Goal: Feedback & Contribution: Contribute content

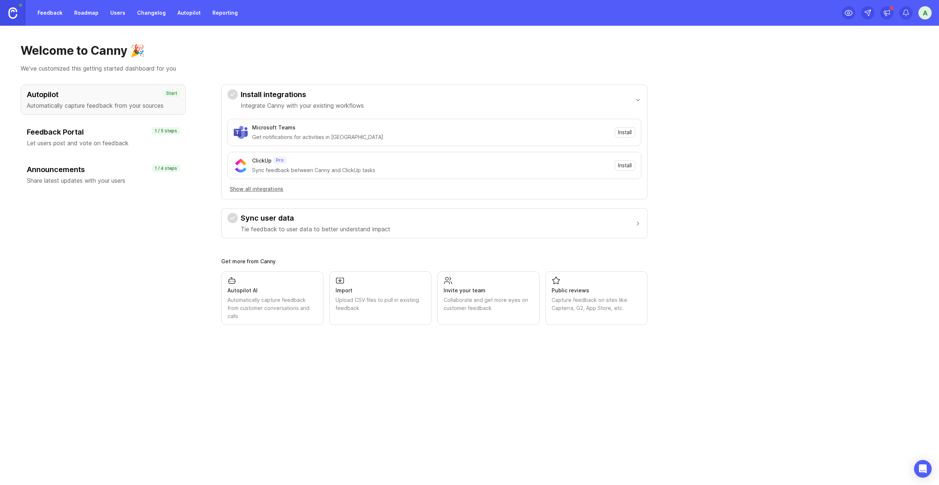
click at [113, 141] on p "Let users post and vote on feedback" at bounding box center [103, 143] width 153 height 9
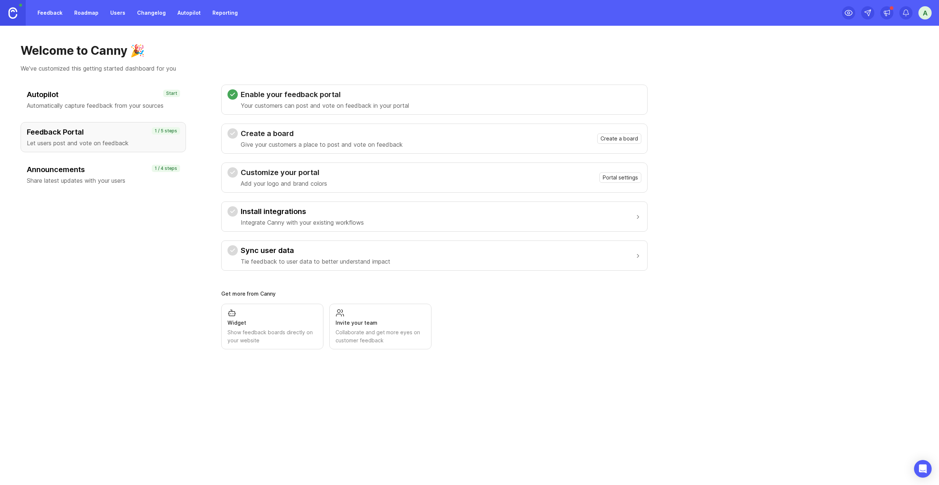
click at [118, 176] on div "Announcements Share latest updates with your users" at bounding box center [103, 174] width 153 height 21
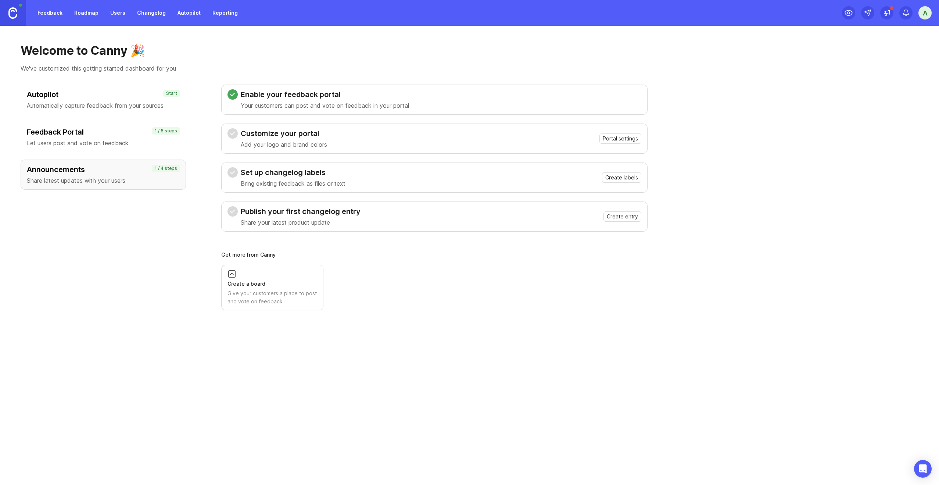
click at [115, 149] on div "Feedback Portal Let users post and vote on feedback 1 / 5 steps" at bounding box center [103, 137] width 165 height 30
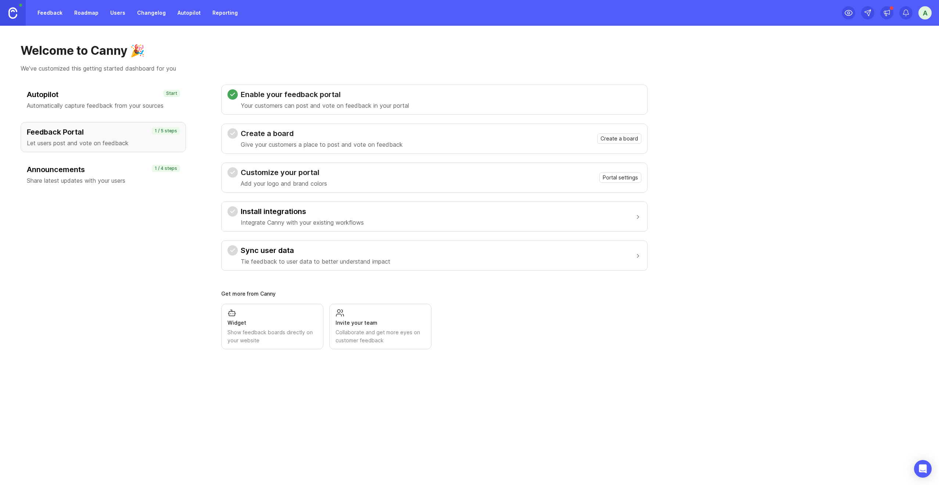
click at [116, 106] on p "Automatically capture feedback from your sources" at bounding box center [103, 105] width 153 height 9
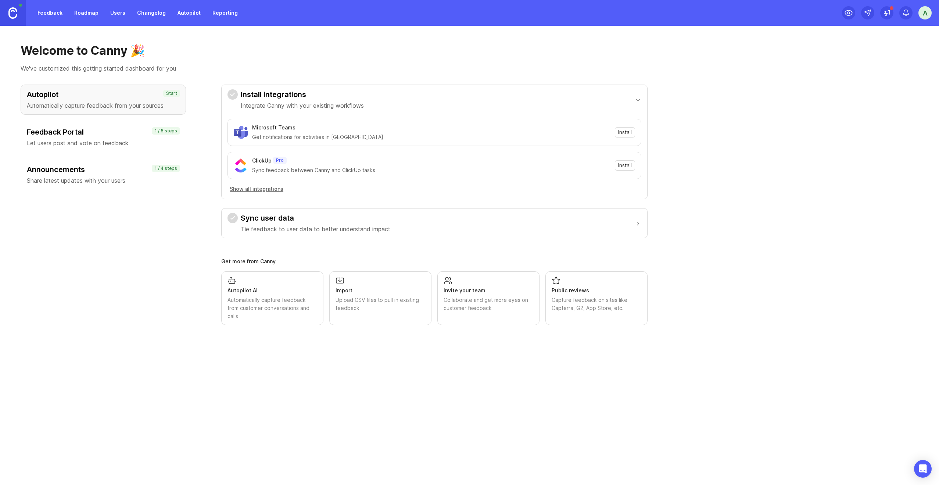
click at [923, 15] on div "a" at bounding box center [924, 12] width 13 height 13
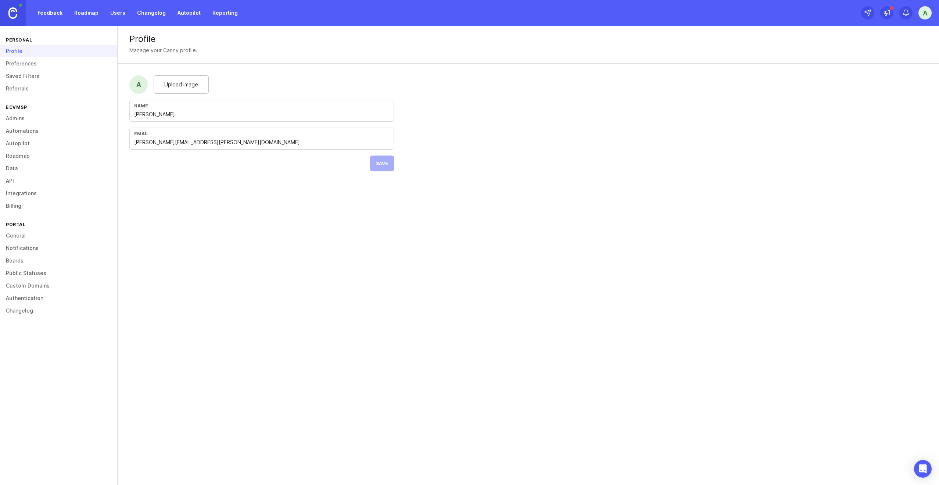
click at [67, 65] on link "Preferences" at bounding box center [58, 63] width 117 height 12
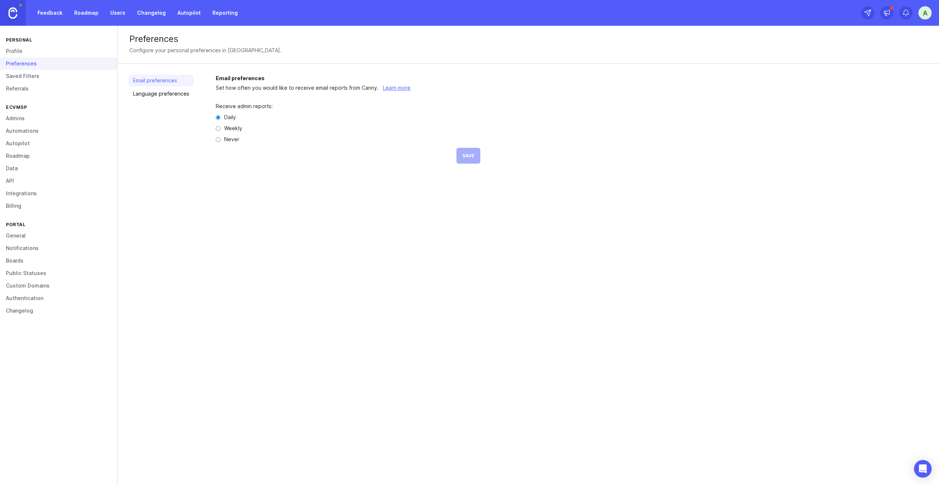
click at [60, 76] on link "Saved Filters" at bounding box center [58, 76] width 117 height 12
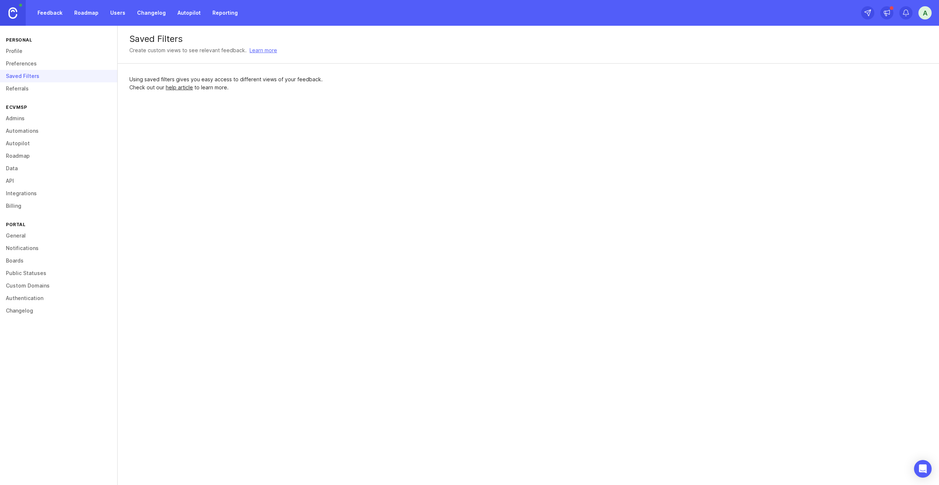
click at [61, 94] on link "Referrals" at bounding box center [58, 88] width 117 height 12
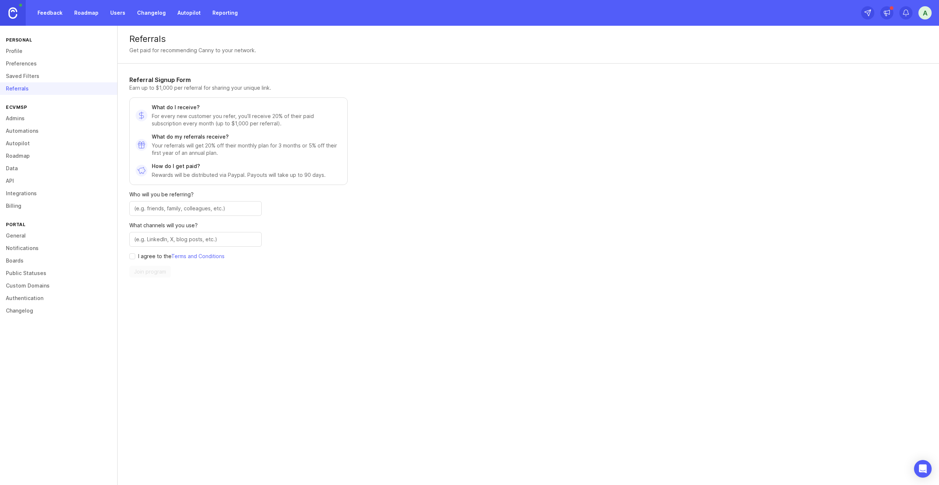
click at [50, 121] on link "Admins" at bounding box center [58, 118] width 117 height 12
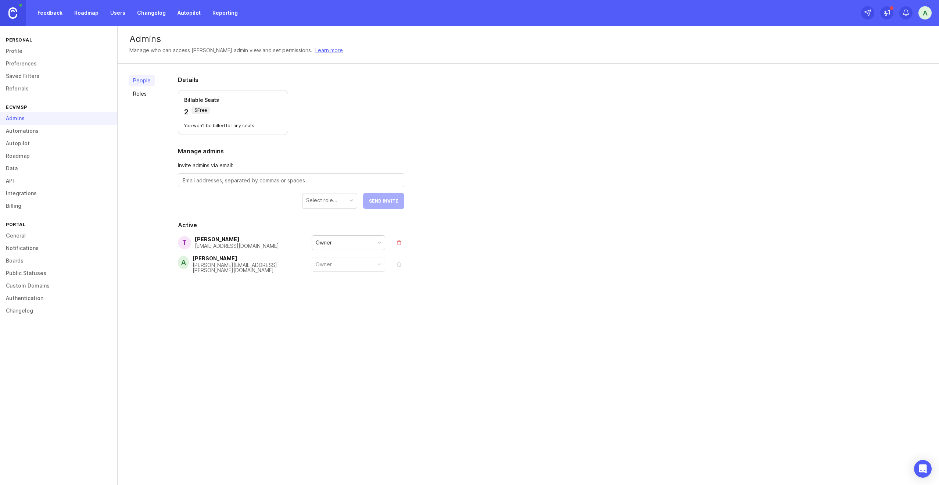
click at [52, 133] on link "Automations" at bounding box center [58, 131] width 117 height 12
click at [48, 132] on link "Automations" at bounding box center [58, 131] width 117 height 12
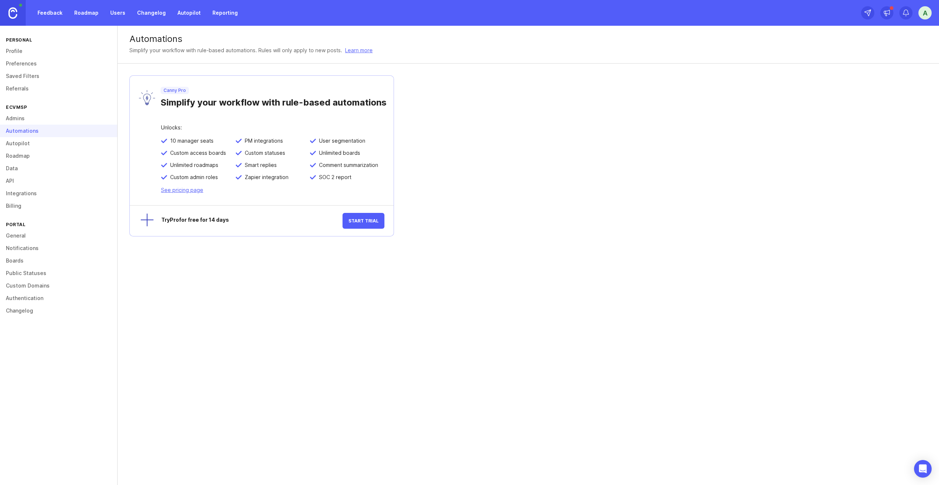
click at [28, 116] on link "Admins" at bounding box center [58, 118] width 117 height 12
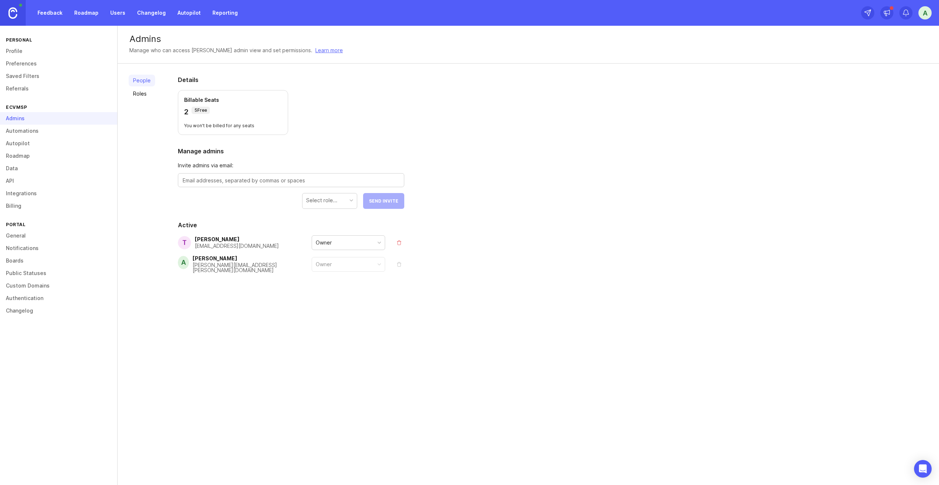
click at [27, 130] on link "Automations" at bounding box center [58, 131] width 117 height 12
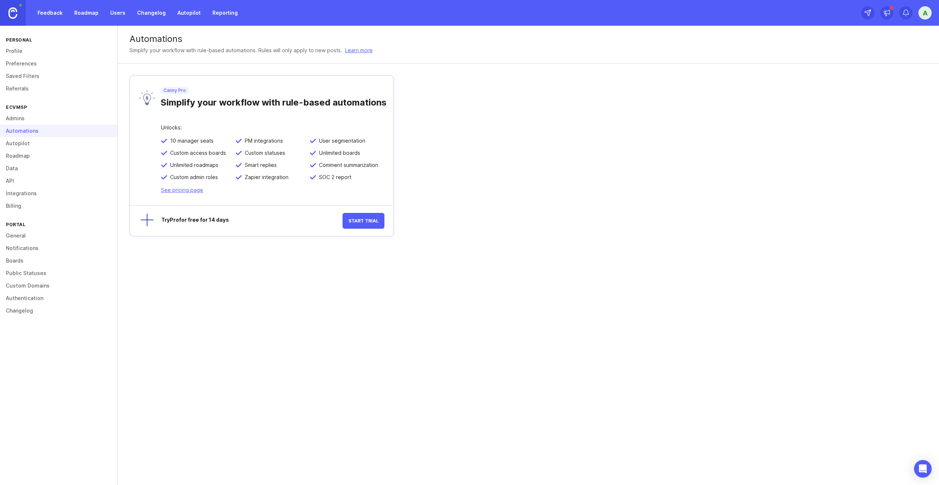
click at [30, 144] on link "Autopilot" at bounding box center [58, 143] width 117 height 12
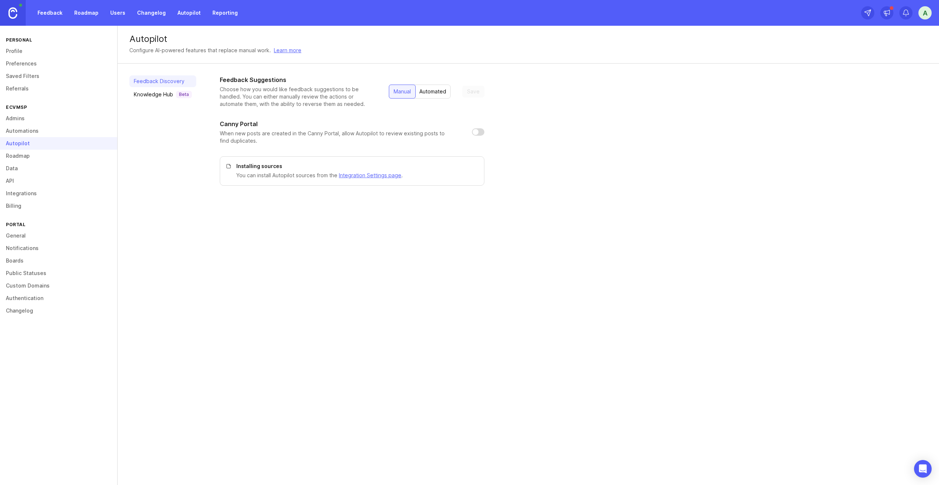
drag, startPoint x: 21, startPoint y: 180, endPoint x: 42, endPoint y: 181, distance: 20.3
click at [21, 180] on link "API" at bounding box center [58, 181] width 117 height 12
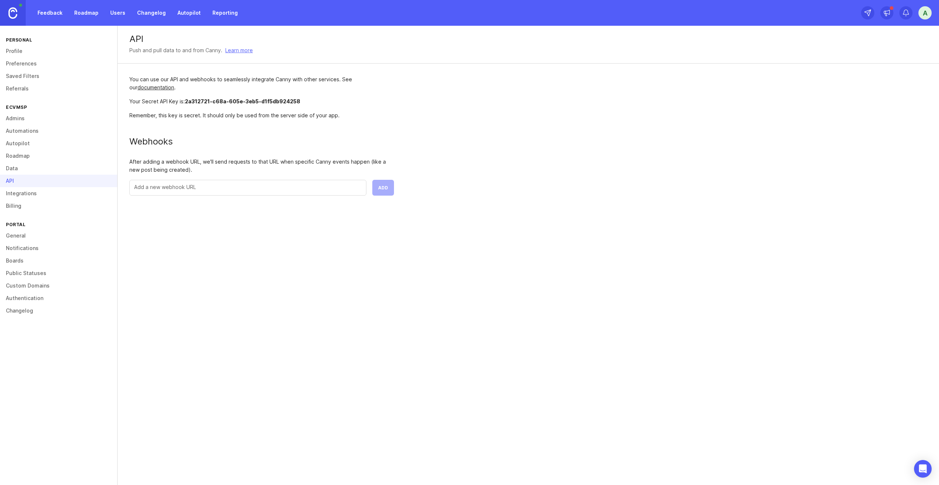
drag, startPoint x: 187, startPoint y: 102, endPoint x: 314, endPoint y: 98, distance: 127.2
click at [314, 98] on div "Your Secret API Key is: 2a312721-c68a-605e-3eb5-d1f5db924258" at bounding box center [261, 101] width 265 height 8
click at [313, 108] on div "You can use our API and webhooks to seamlessly integrate Canny with other servi…" at bounding box center [262, 136] width 288 height 144
click at [32, 204] on link "Billing" at bounding box center [58, 206] width 117 height 12
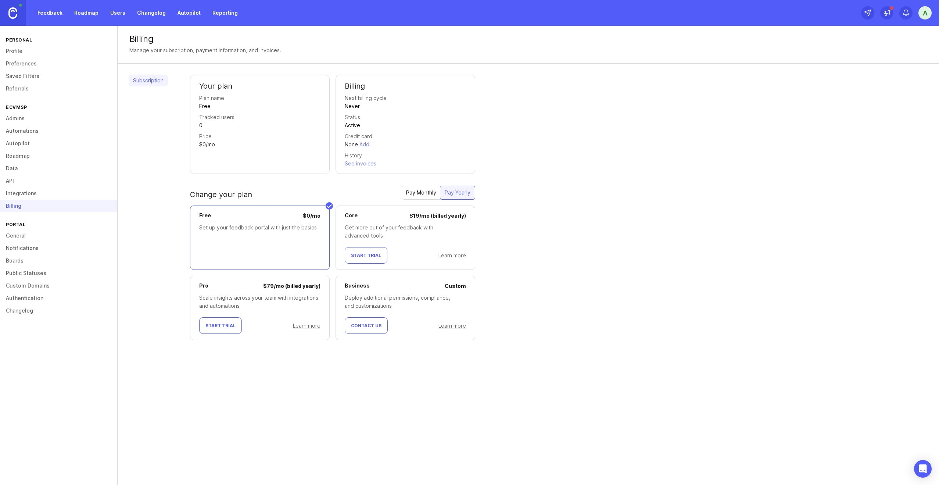
click at [22, 235] on link "General" at bounding box center [58, 235] width 117 height 12
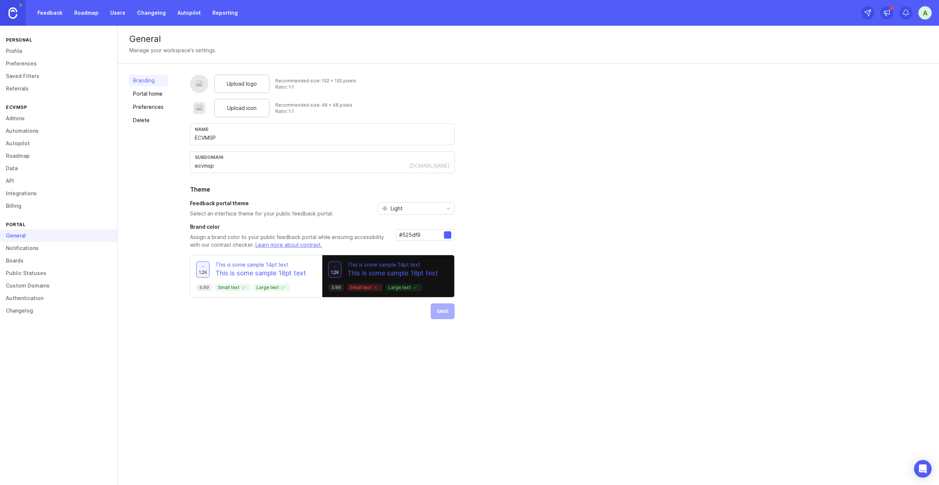
click at [398, 209] on span "Light" at bounding box center [397, 208] width 12 height 8
click at [392, 192] on h2 "Theme" at bounding box center [322, 189] width 265 height 9
click at [156, 96] on link "Portal home" at bounding box center [148, 94] width 39 height 12
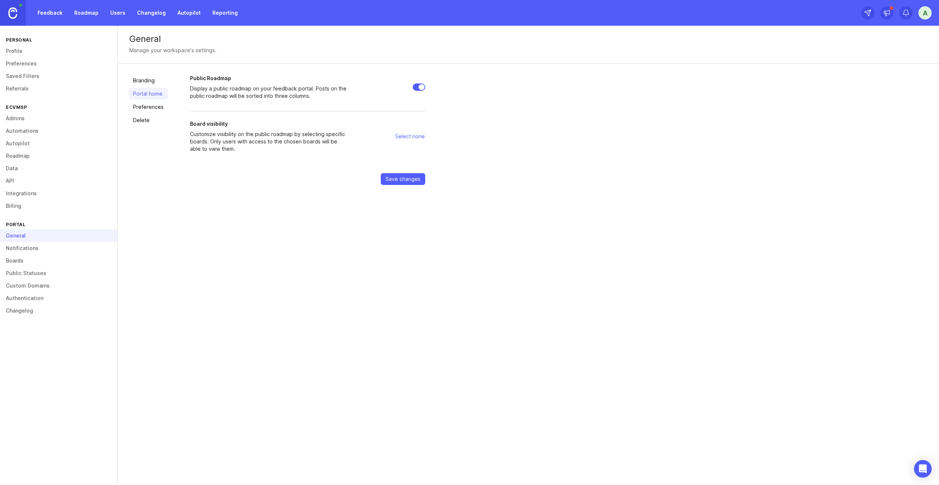
click at [151, 104] on link "Preferences" at bounding box center [148, 107] width 39 height 12
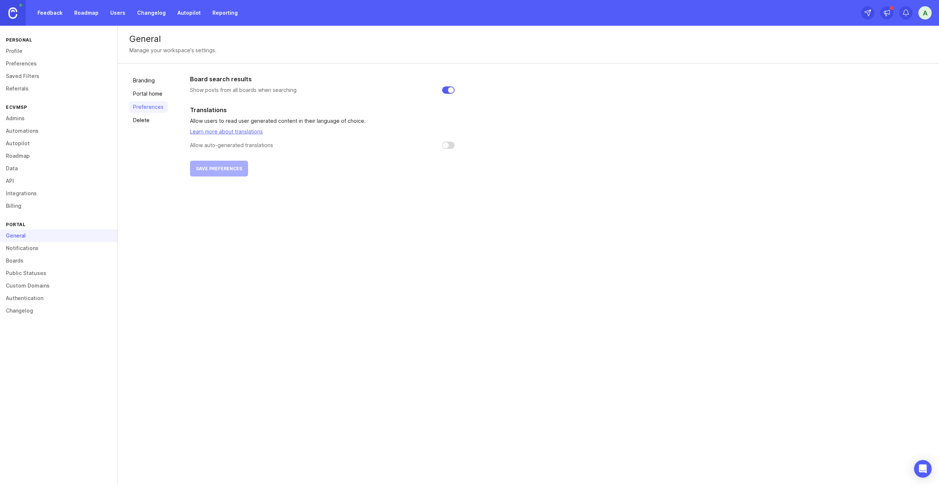
click at [149, 98] on link "Portal home" at bounding box center [148, 94] width 39 height 12
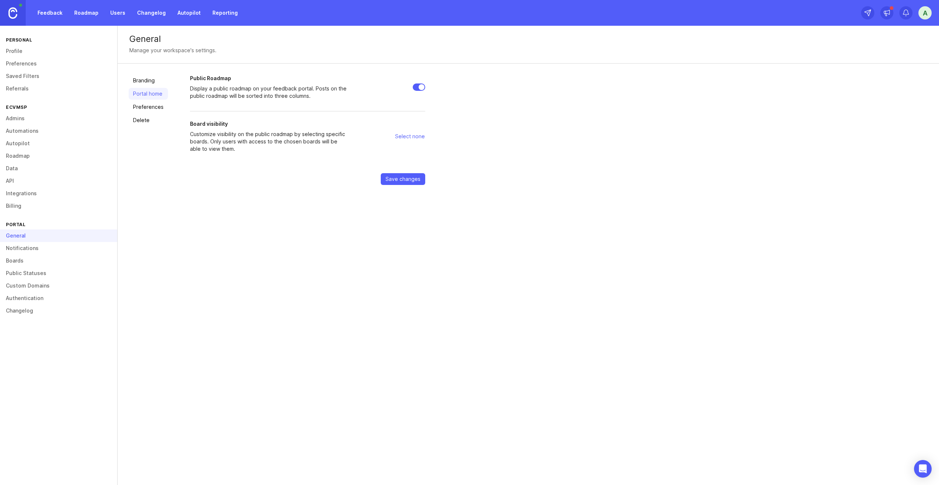
click at [43, 287] on link "Custom Domains" at bounding box center [58, 285] width 117 height 12
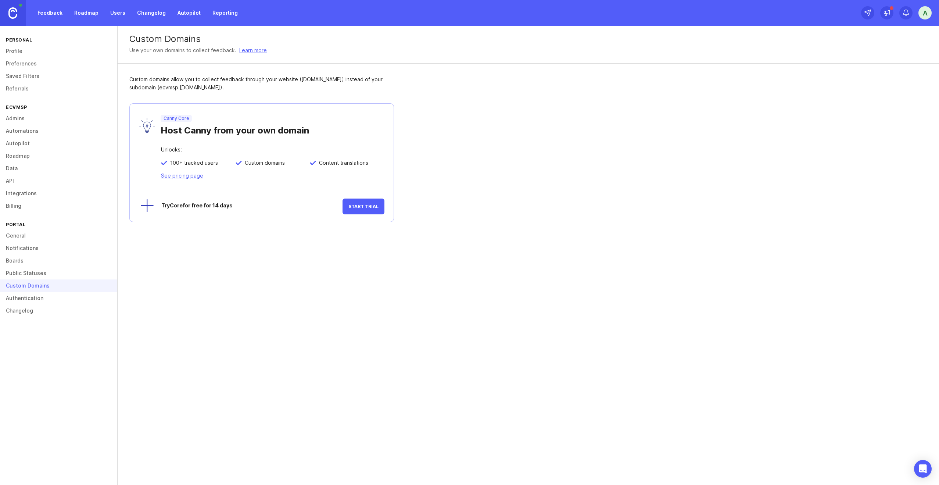
click at [57, 297] on link "Authentication" at bounding box center [58, 298] width 117 height 12
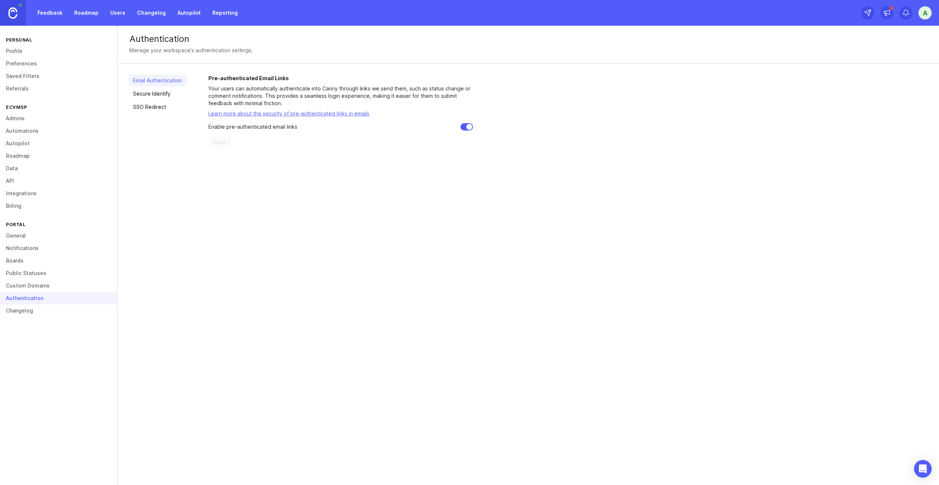
click at [47, 272] on link "Public Statuses" at bounding box center [58, 273] width 117 height 12
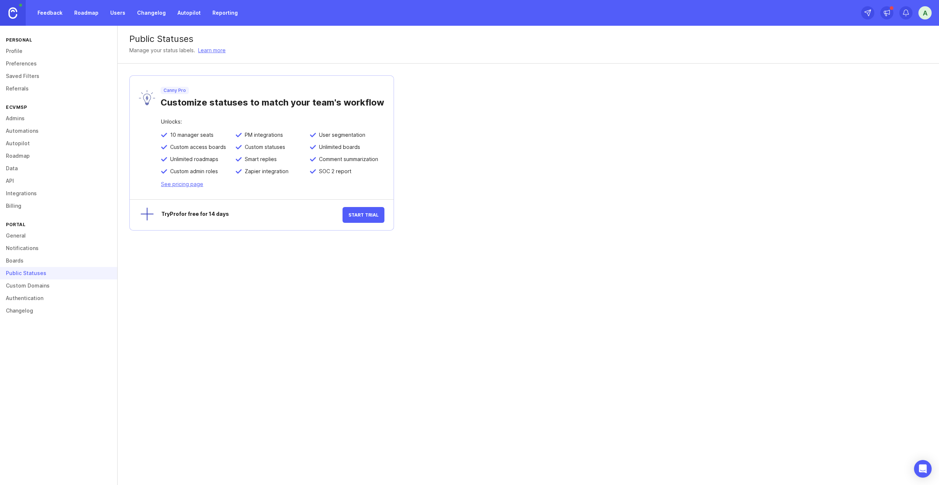
click at [47, 313] on link "Changelog" at bounding box center [58, 310] width 117 height 12
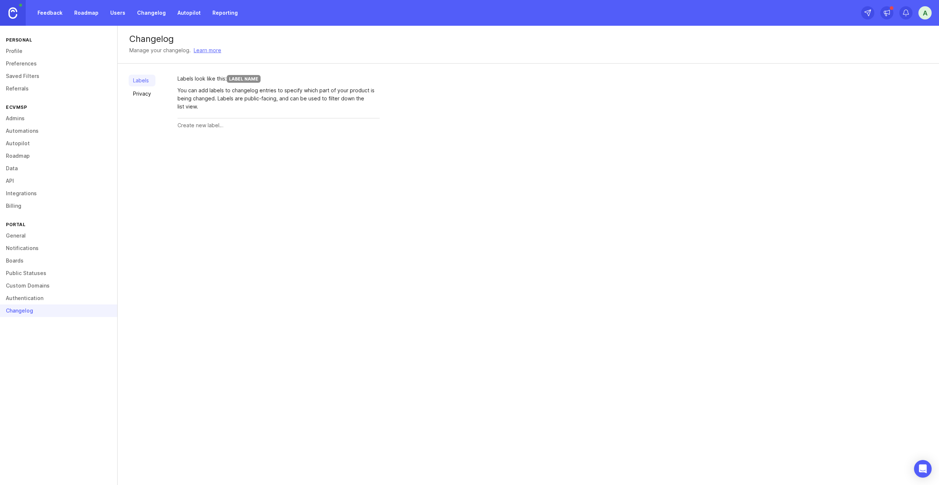
click at [21, 50] on link "Profile" at bounding box center [58, 51] width 117 height 12
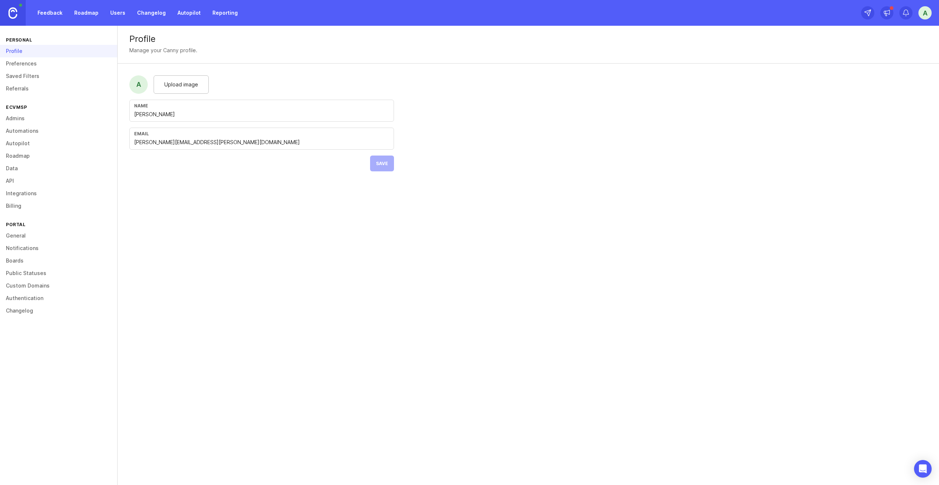
click at [40, 288] on link "Custom Domains" at bounding box center [58, 285] width 117 height 12
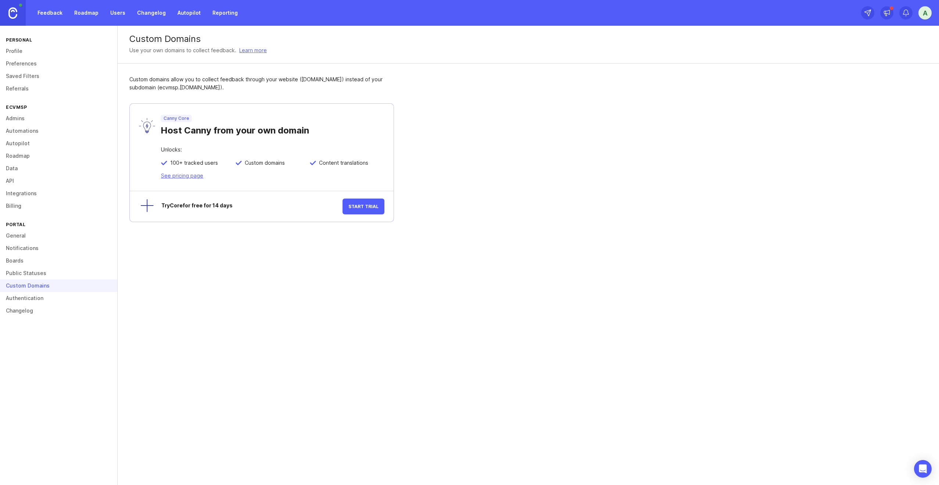
click at [24, 117] on link "Admins" at bounding box center [58, 118] width 117 height 12
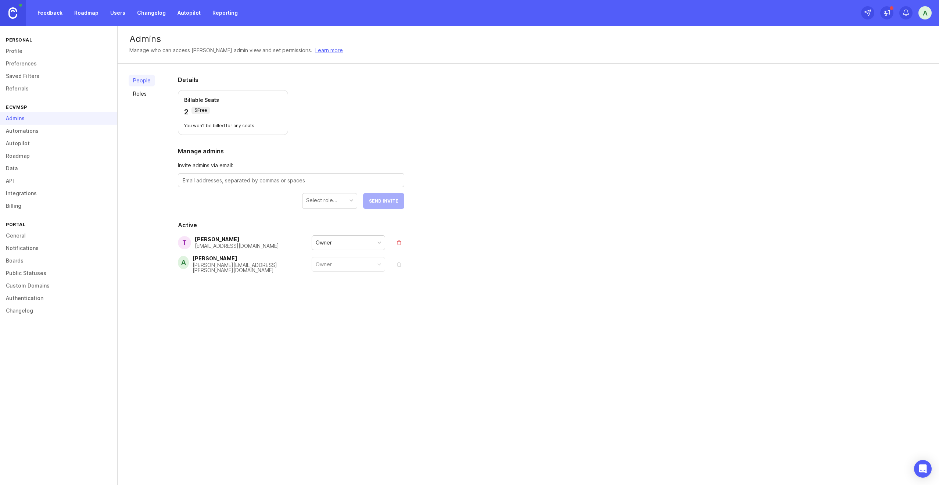
click at [920, 12] on div "a" at bounding box center [924, 12] width 13 height 13
click at [767, 111] on div "People Roles Details Billable Seats 2 5 Free You won't be billed for any seats …" at bounding box center [528, 192] width 821 height 256
click at [21, 53] on link "Profile" at bounding box center [58, 51] width 117 height 12
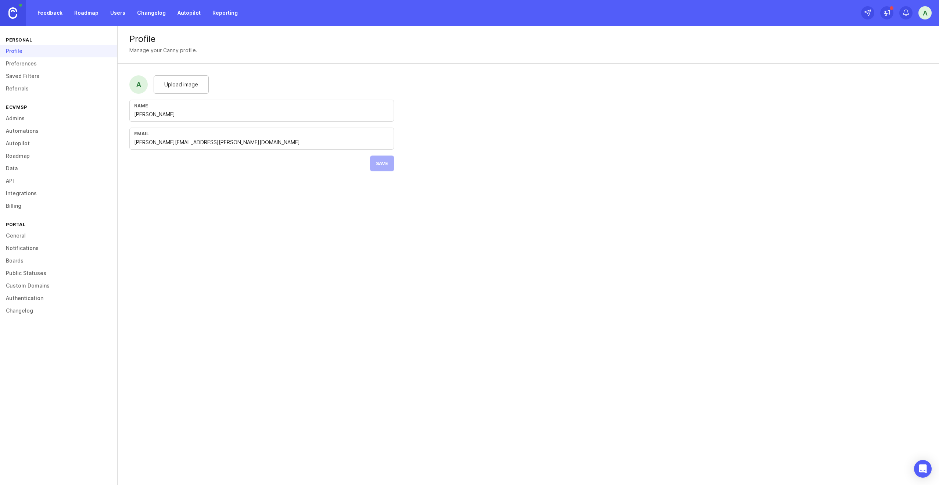
click at [23, 62] on link "Preferences" at bounding box center [58, 63] width 117 height 12
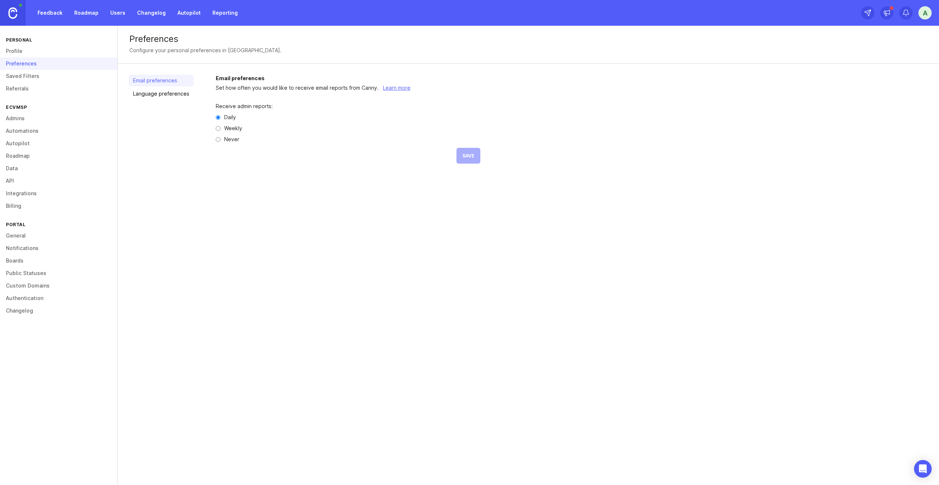
click at [146, 96] on link "Language preferences" at bounding box center [161, 94] width 65 height 12
click at [165, 78] on link "Email preferences" at bounding box center [161, 81] width 65 height 12
click at [42, 78] on link "Saved Filters" at bounding box center [58, 76] width 117 height 12
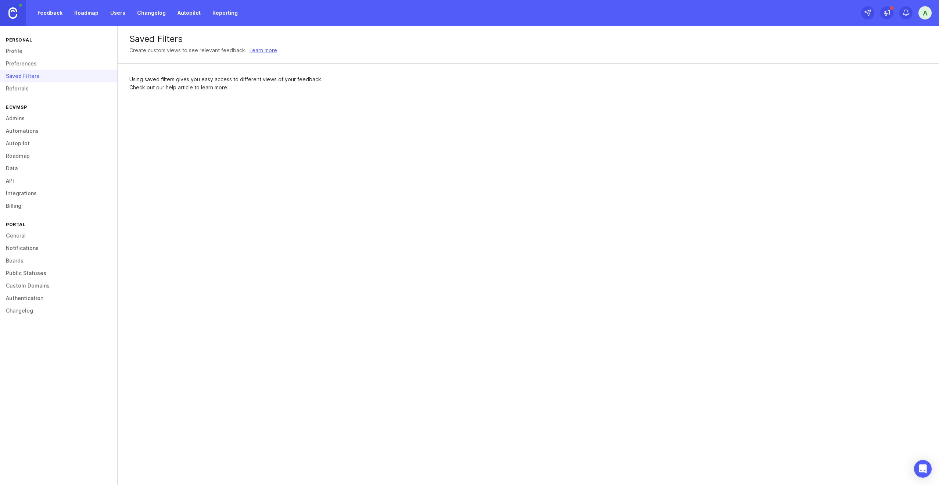
click at [40, 90] on link "Referrals" at bounding box center [58, 88] width 117 height 12
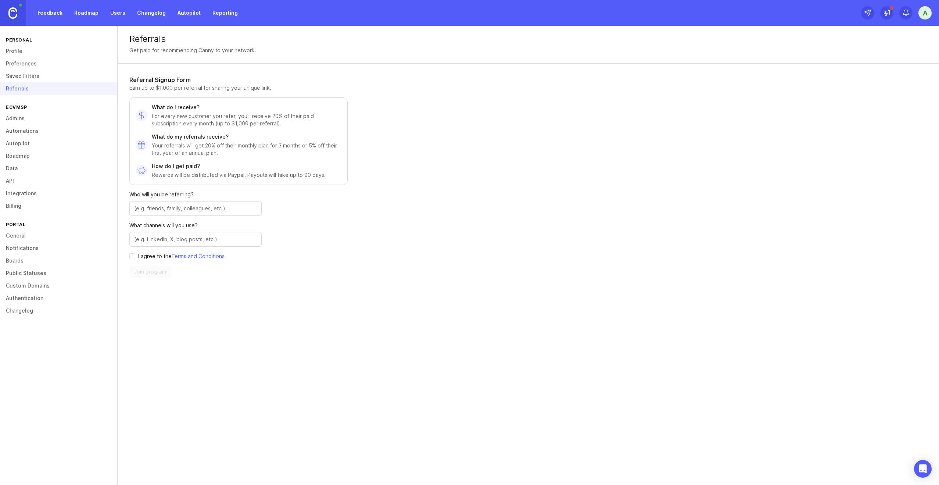
click at [147, 258] on p "I agree to the Terms and Conditions" at bounding box center [181, 255] width 86 height 7
click at [137, 256] on div "I agree to the Terms and Conditions" at bounding box center [195, 255] width 132 height 7
click at [134, 256] on input "agree to terms" at bounding box center [132, 256] width 6 height 6
click at [134, 257] on input "agree to terms" at bounding box center [132, 256] width 6 height 6
checkbox input "false"
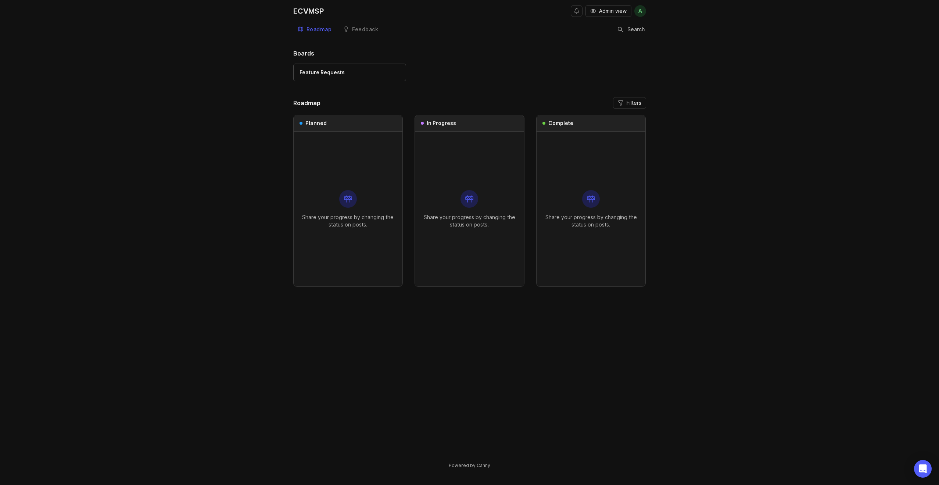
click at [355, 30] on div "Feedback" at bounding box center [365, 29] width 26 height 5
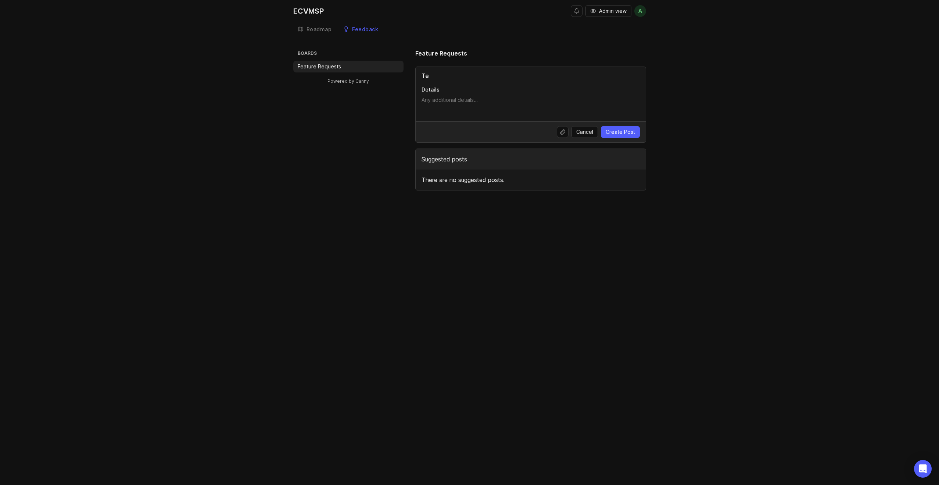
type input "T"
type input "Please enhance performance"
click at [446, 104] on textarea "Details" at bounding box center [530, 103] width 218 height 15
type textarea "Please enhance entire system performance"
drag, startPoint x: 449, startPoint y: 105, endPoint x: 620, endPoint y: 132, distance: 173.7
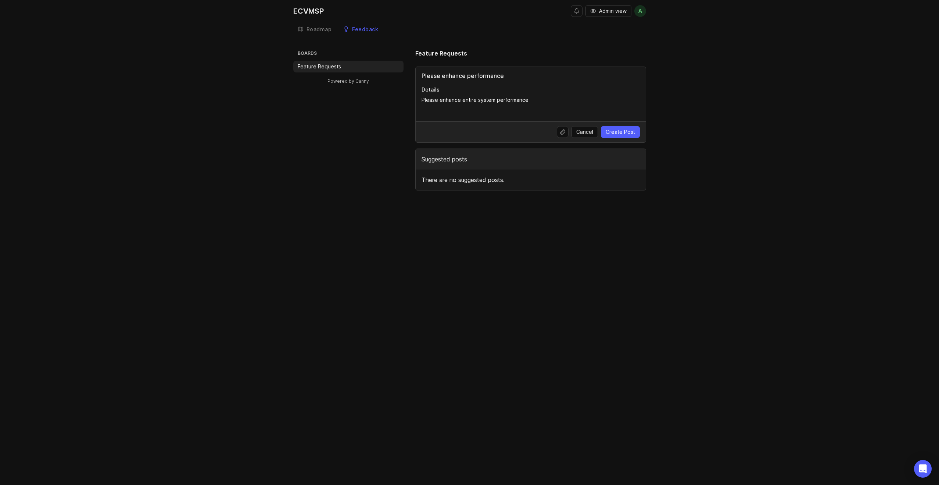
click at [620, 132] on span "Create Post" at bounding box center [620, 131] width 29 height 7
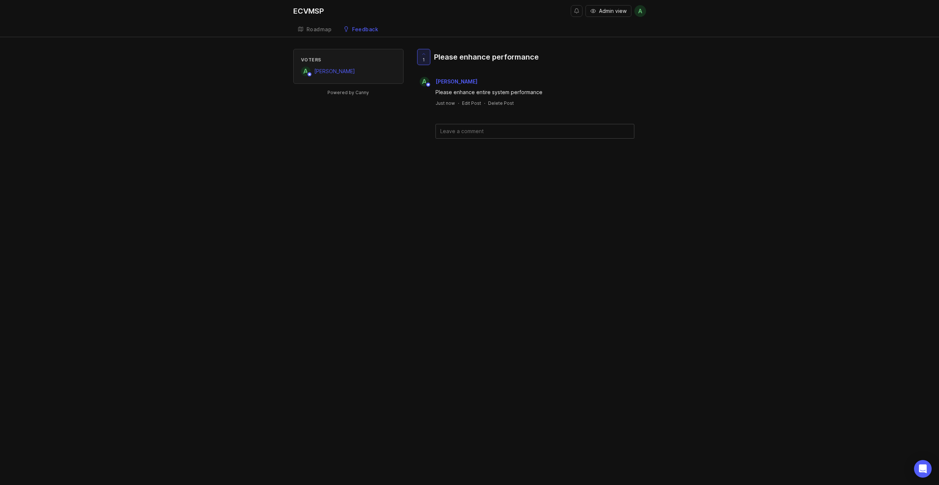
click at [362, 29] on div "Feedback" at bounding box center [365, 29] width 26 height 5
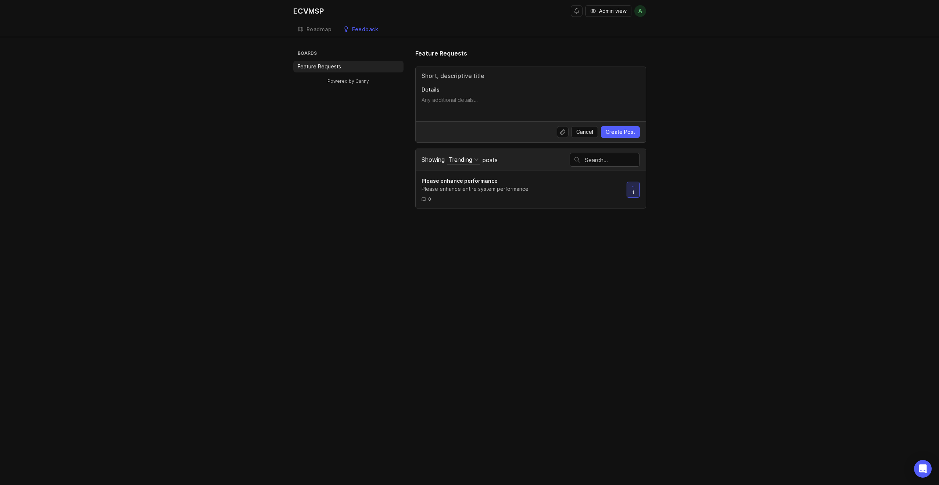
click at [634, 189] on div at bounding box center [633, 189] width 12 height 15
click at [637, 190] on div at bounding box center [633, 189] width 12 height 15
click at [634, 186] on icon at bounding box center [633, 186] width 5 height 5
drag, startPoint x: 601, startPoint y: 287, endPoint x: 596, endPoint y: 283, distance: 6.0
click at [596, 283] on div "ECVMSP Admin view a Create Roadmap Feedback Feature Requests Boards Feature Req…" at bounding box center [469, 242] width 939 height 485
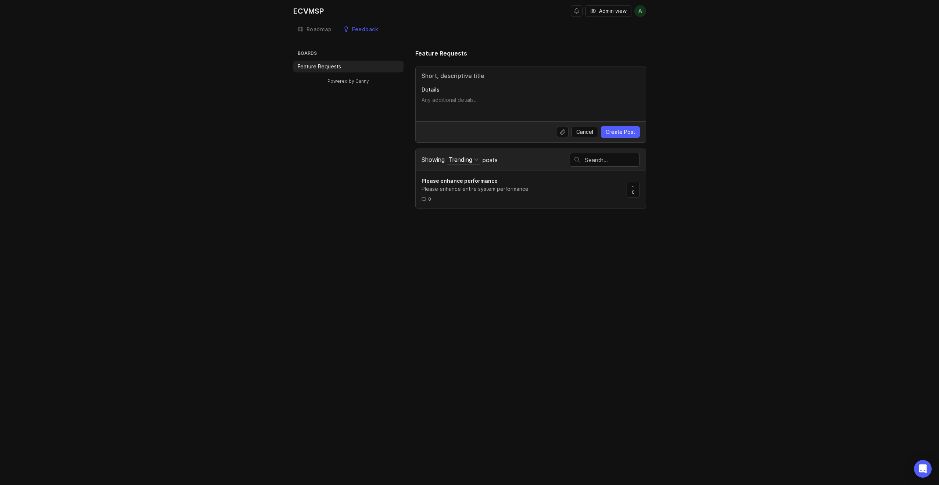
click at [596, 9] on button "Admin view" at bounding box center [608, 11] width 46 height 12
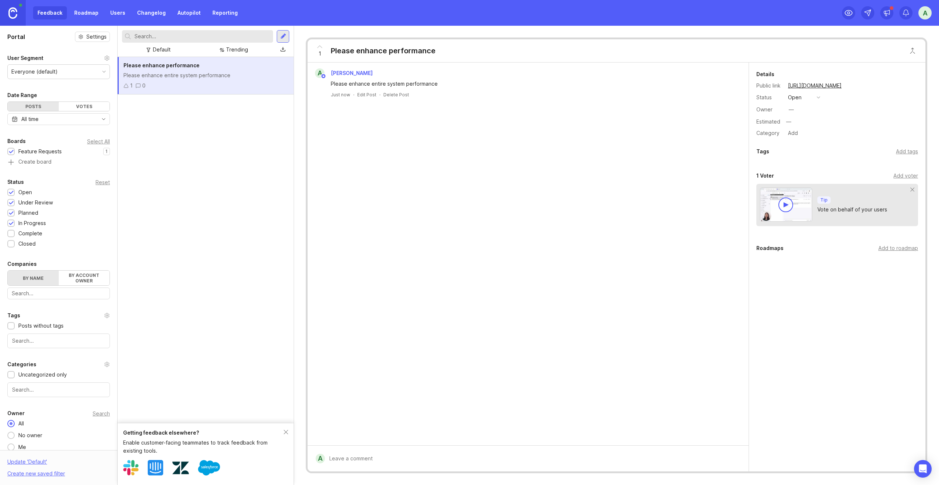
click at [82, 16] on link "Roadmap" at bounding box center [86, 12] width 33 height 13
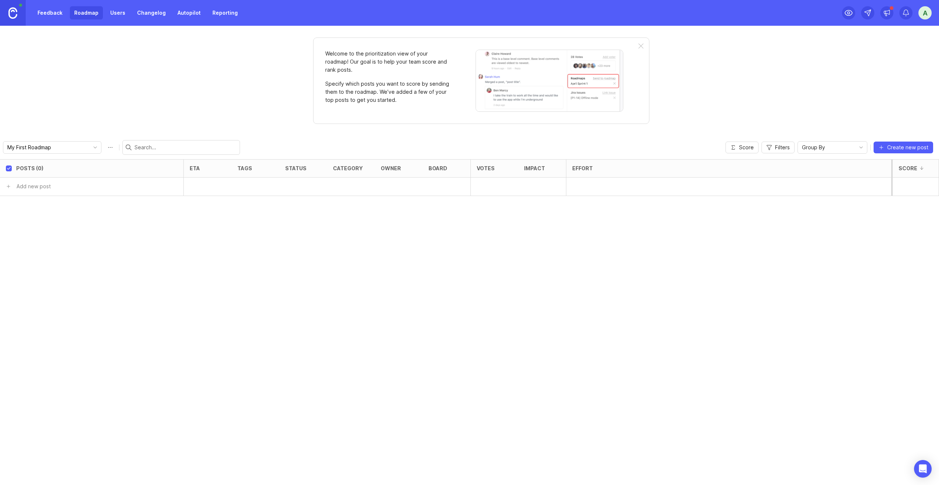
click at [61, 14] on link "Feedback" at bounding box center [50, 12] width 34 height 13
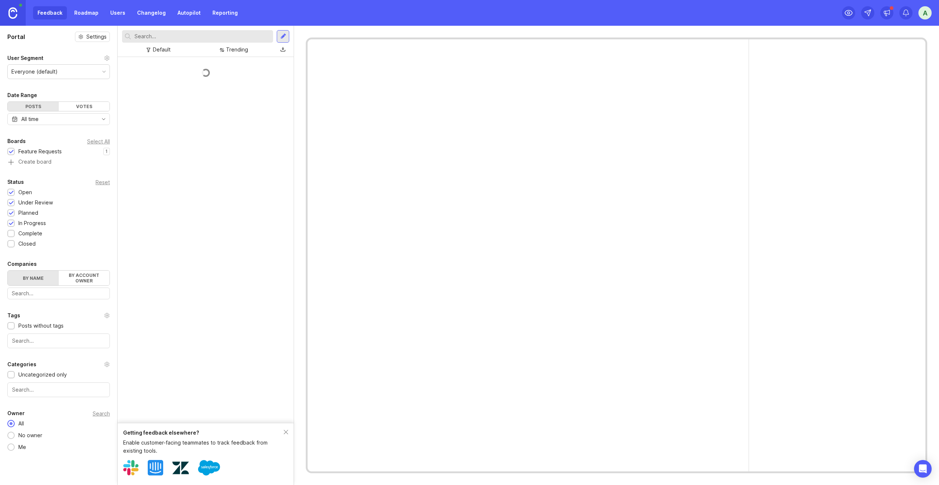
click at [85, 14] on link "Roadmap" at bounding box center [86, 12] width 33 height 13
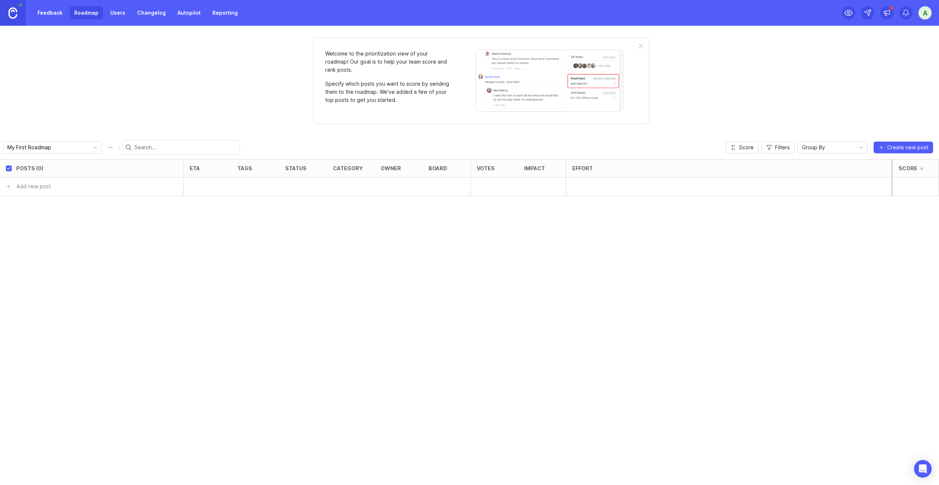
click at [115, 11] on link "Users" at bounding box center [118, 12] width 24 height 13
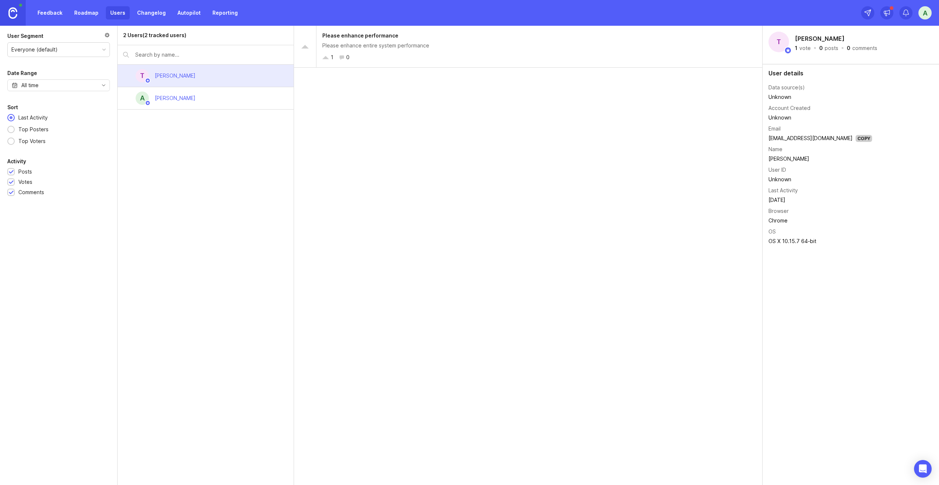
click at [141, 14] on link "Changelog" at bounding box center [151, 12] width 37 height 13
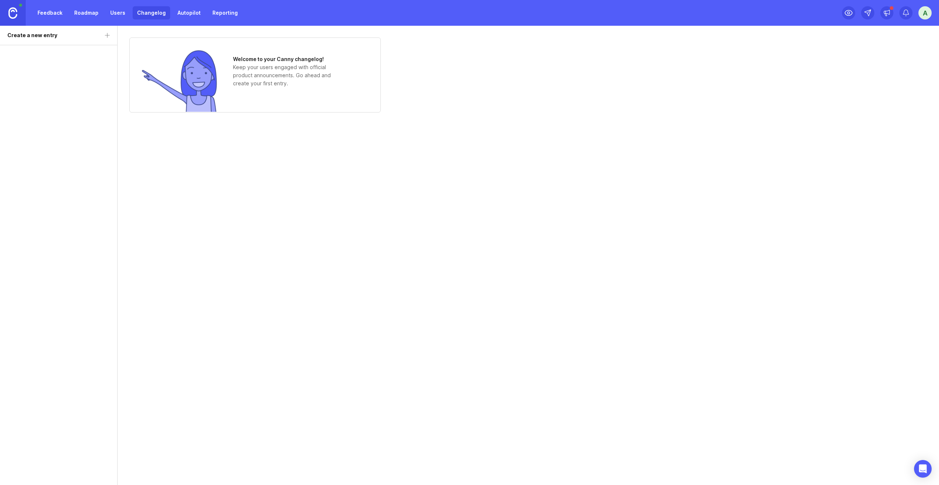
click at [220, 16] on link "Reporting" at bounding box center [225, 12] width 34 height 13
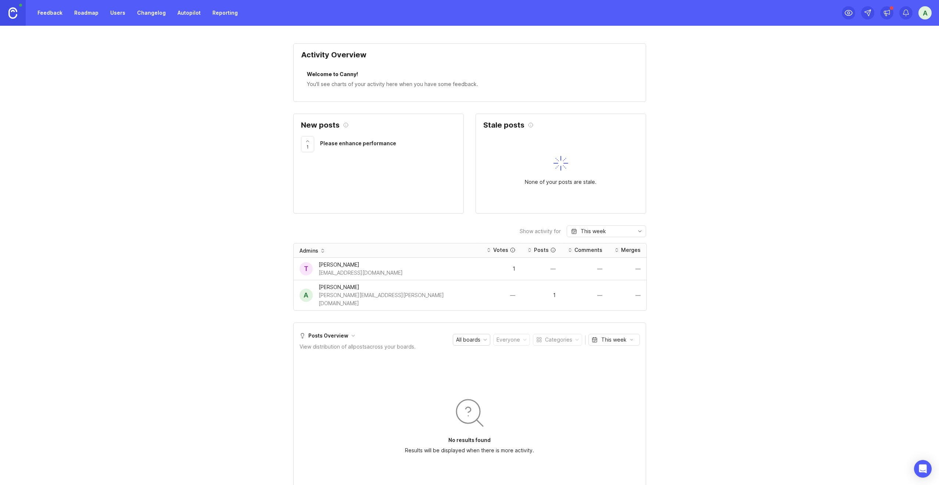
click at [47, 13] on link "Feedback" at bounding box center [50, 12] width 34 height 13
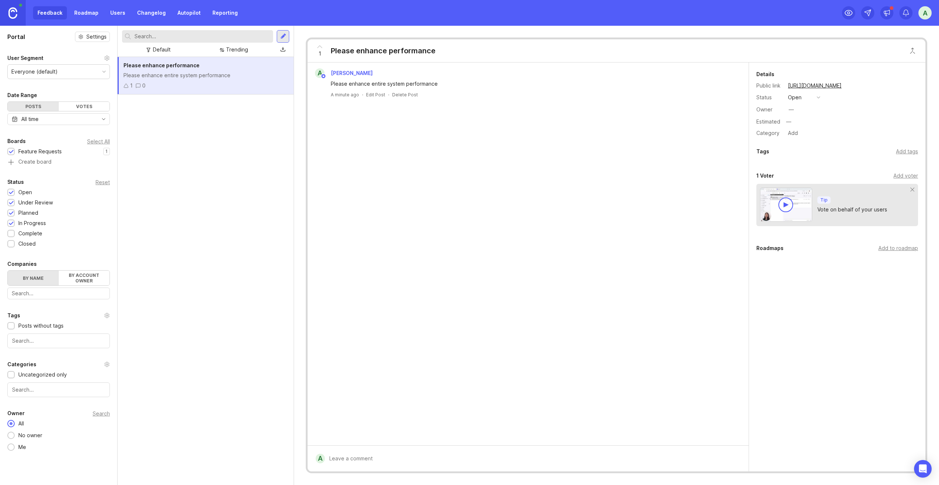
click at [76, 108] on div "Votes" at bounding box center [84, 106] width 51 height 9
click at [36, 104] on div "Posts" at bounding box center [33, 106] width 51 height 9
click at [75, 105] on div "Votes" at bounding box center [84, 106] width 51 height 9
click at [362, 457] on div at bounding box center [533, 458] width 417 height 14
click at [335, 459] on div at bounding box center [338, 459] width 14 height 8
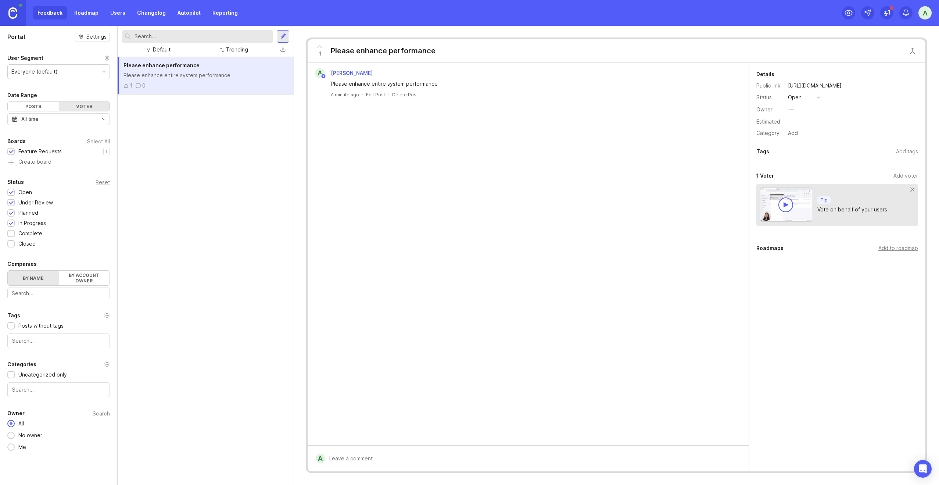
click at [82, 71] on div "Everyone (default)" at bounding box center [59, 72] width 102 height 14
click at [83, 70] on div "Everyone (default)" at bounding box center [59, 72] width 102 height 14
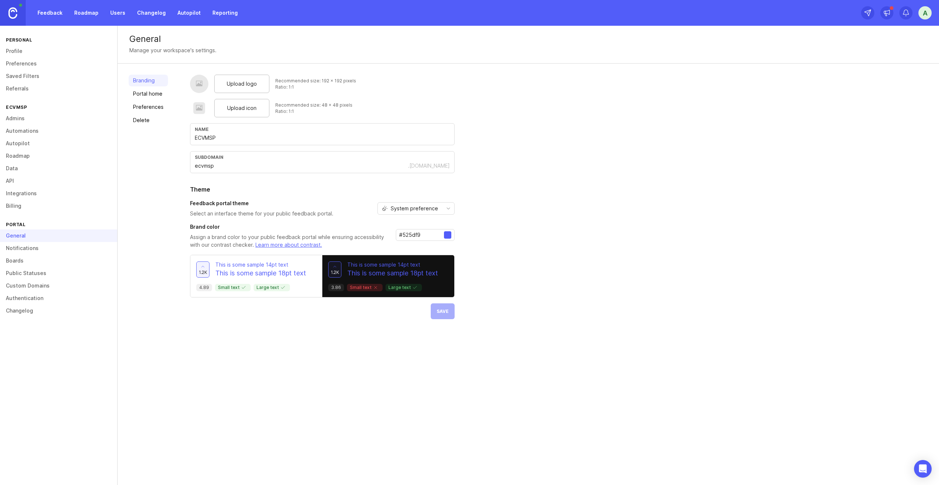
click at [81, 11] on link "Roadmap" at bounding box center [86, 12] width 33 height 13
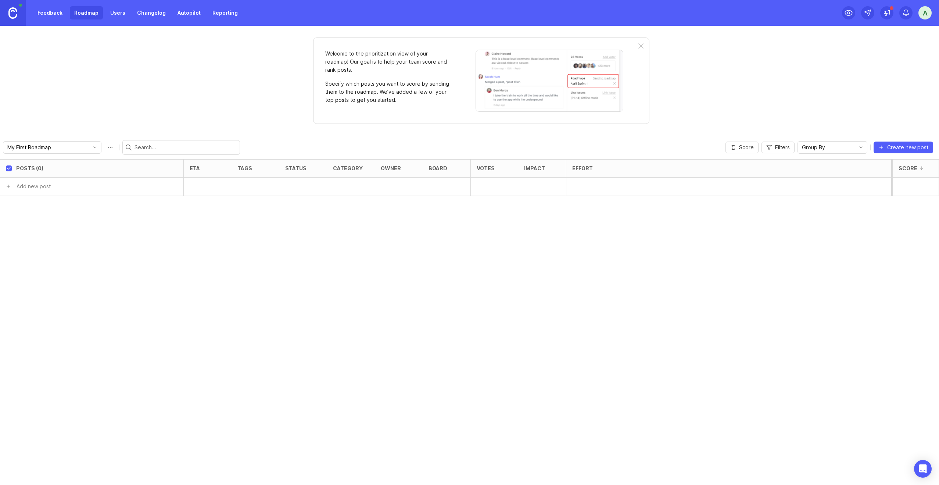
click at [119, 15] on link "Users" at bounding box center [118, 12] width 24 height 13
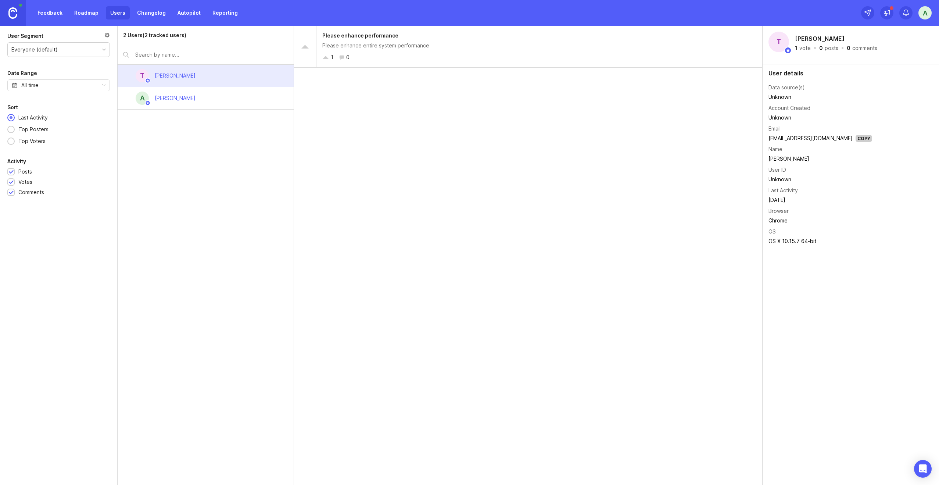
click at [71, 12] on link "Roadmap" at bounding box center [86, 12] width 33 height 13
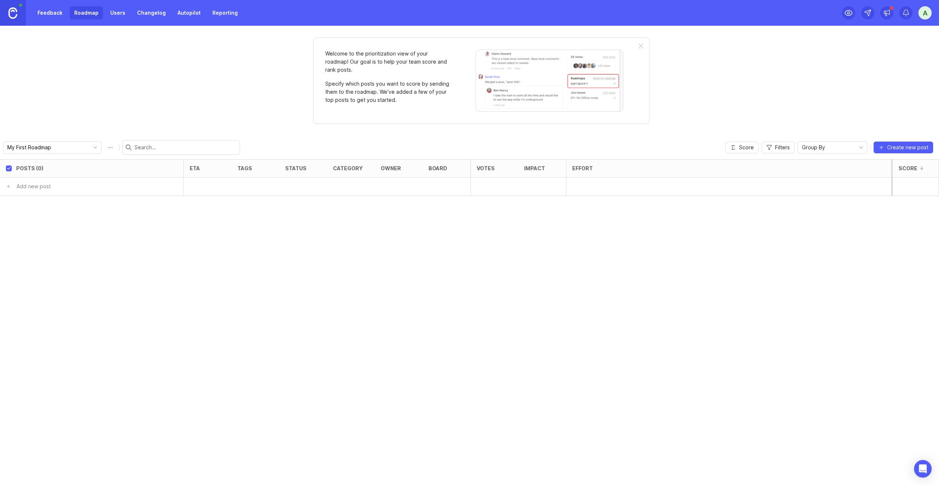
click at [57, 14] on link "Feedback" at bounding box center [50, 12] width 34 height 13
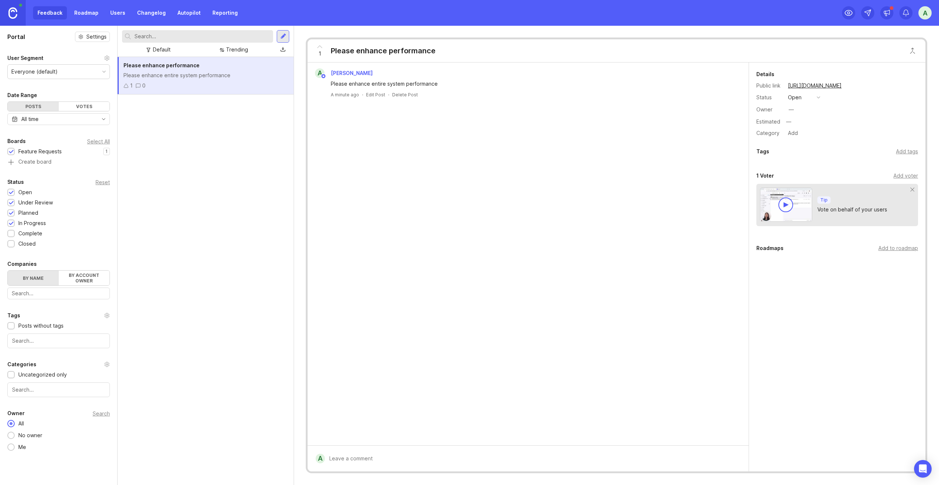
drag, startPoint x: 478, startPoint y: 205, endPoint x: 343, endPoint y: 184, distance: 136.6
click at [478, 205] on div "a albert chang Please enhance entire system performance A minute ago · Edit Pos…" at bounding box center [528, 253] width 441 height 383
click at [271, 198] on div "Please enhance performance Please enhance entire system performance 1 0" at bounding box center [206, 271] width 176 height 428
click at [189, 172] on div "Please enhance performance Please enhance entire system performance 1 0" at bounding box center [206, 271] width 176 height 428
click at [126, 86] on icon at bounding box center [125, 85] width 5 height 5
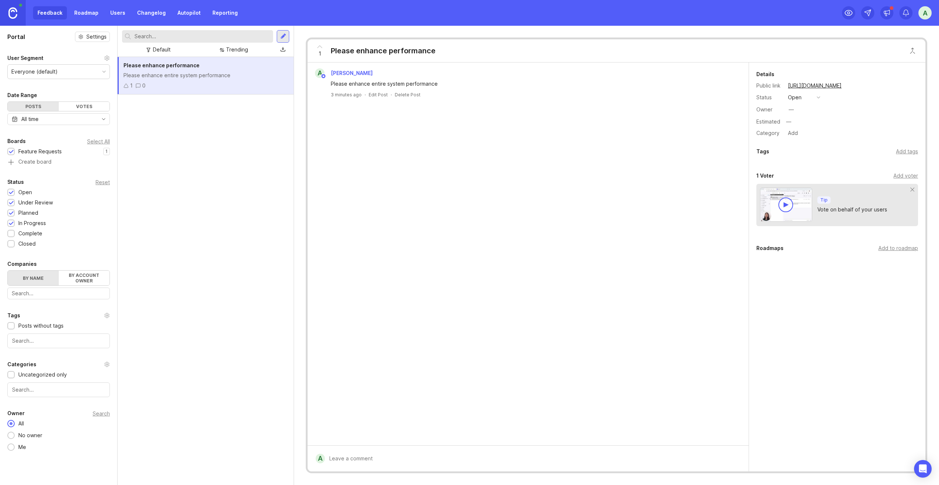
click at [896, 250] on div "Add to roadmap" at bounding box center [898, 248] width 40 height 8
click at [769, 243] on div "T" at bounding box center [768, 243] width 12 height 12
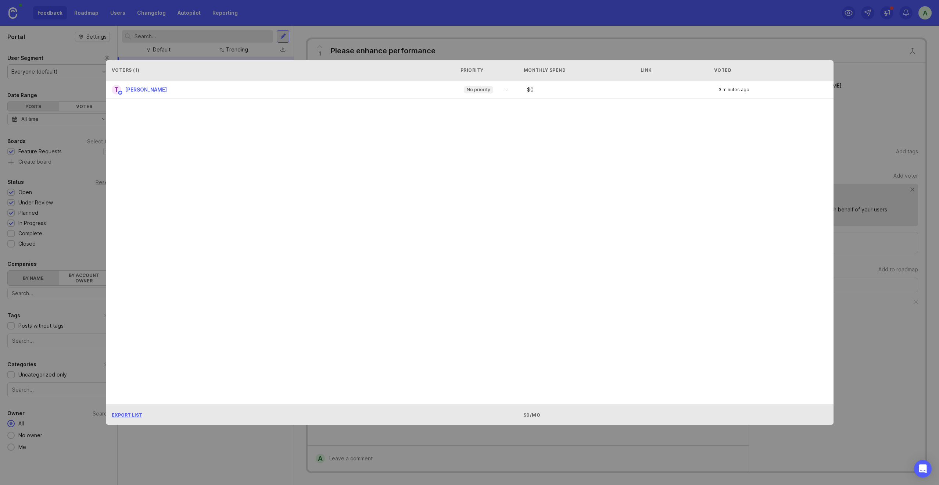
click at [778, 50] on div "Voters ( 1 ) Priority Monthly Spend Link Voted T Timmy Lin No priority $ 0 3 mi…" at bounding box center [469, 243] width 751 height 388
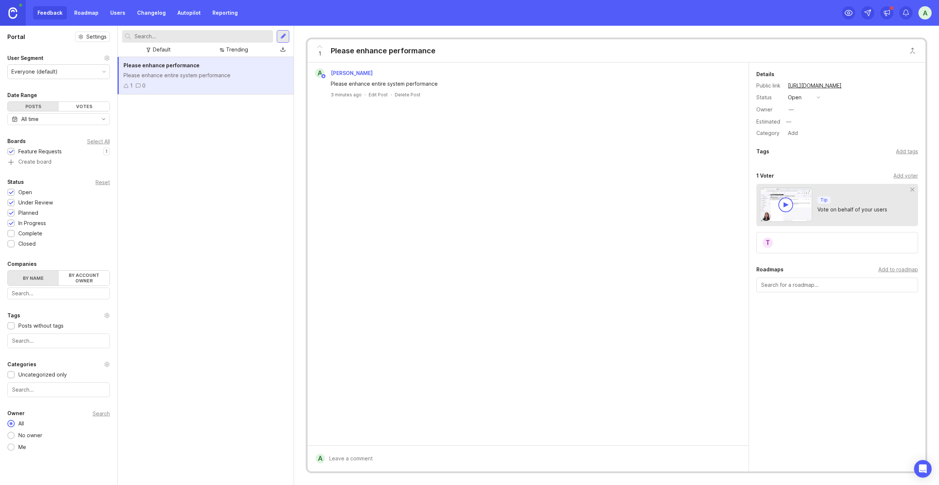
click at [80, 16] on link "Roadmap" at bounding box center [86, 12] width 33 height 13
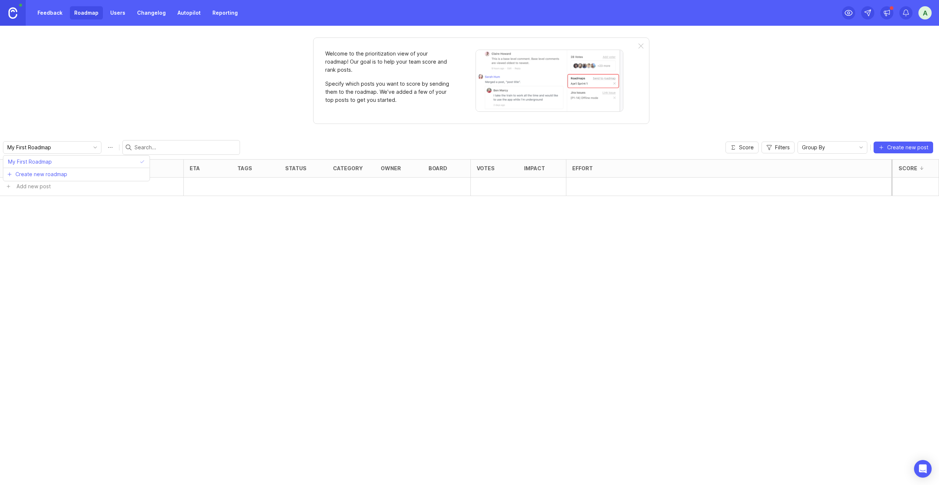
click at [62, 145] on input "My First Roadmap" at bounding box center [47, 147] width 81 height 8
drag, startPoint x: 62, startPoint y: 147, endPoint x: 13, endPoint y: 147, distance: 49.6
click at [13, 147] on input "My First Roadmap" at bounding box center [47, 147] width 81 height 8
type input "M"
type input "A"
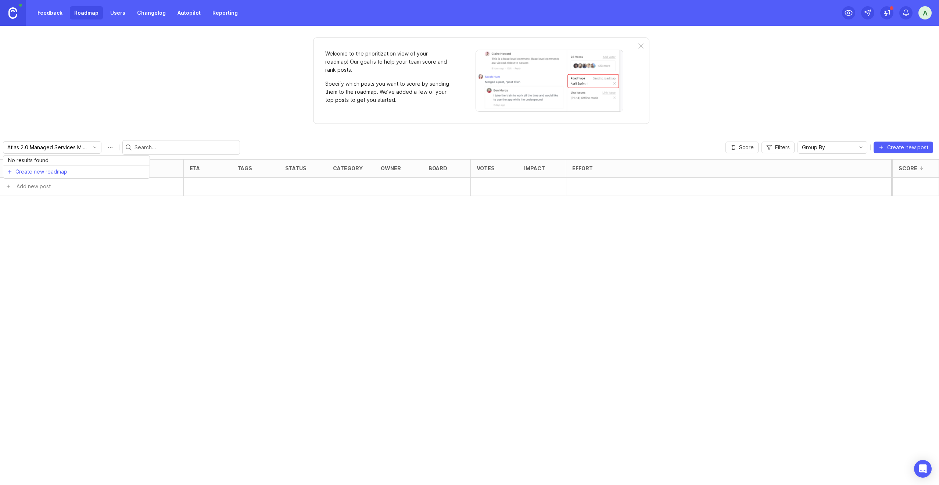
click at [157, 101] on div "Welcome to the prioritization view of your roadmap! Our goal is to help your te…" at bounding box center [469, 255] width 939 height 459
click at [56, 149] on input "My First Roadmap" at bounding box center [47, 147] width 81 height 8
click at [828, 118] on div "Welcome to the prioritization view of your roadmap! Our goal is to help your te…" at bounding box center [469, 255] width 939 height 459
click at [642, 47] on div at bounding box center [640, 46] width 5 height 6
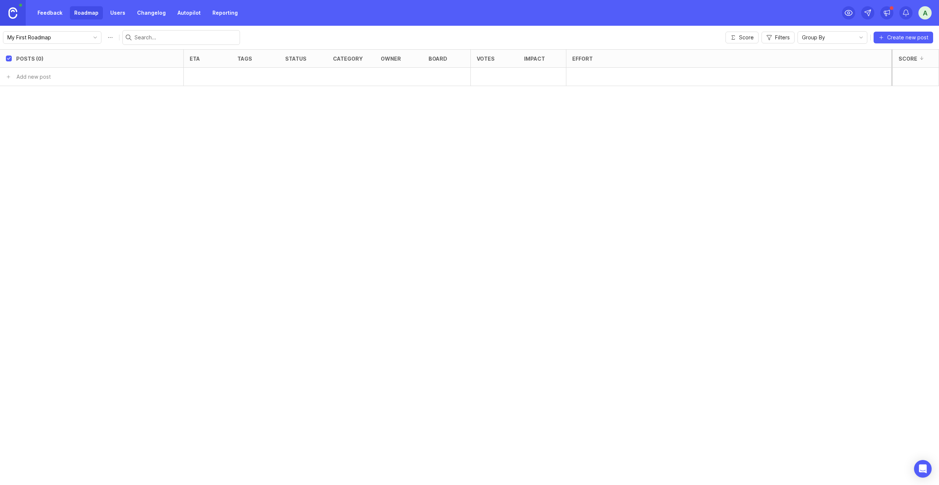
click at [60, 40] on input "My First Roadmap" at bounding box center [47, 37] width 81 height 8
click at [105, 147] on div "Posts (0) eta tags status category owner board Votes Impact Effort Score Add ne…" at bounding box center [469, 266] width 939 height 435
click at [36, 37] on input "My First" at bounding box center [47, 37] width 81 height 8
type input "M"
click at [121, 126] on div "Posts (0) eta tags status category owner board Votes Impact Effort Score Add ne…" at bounding box center [469, 266] width 939 height 435
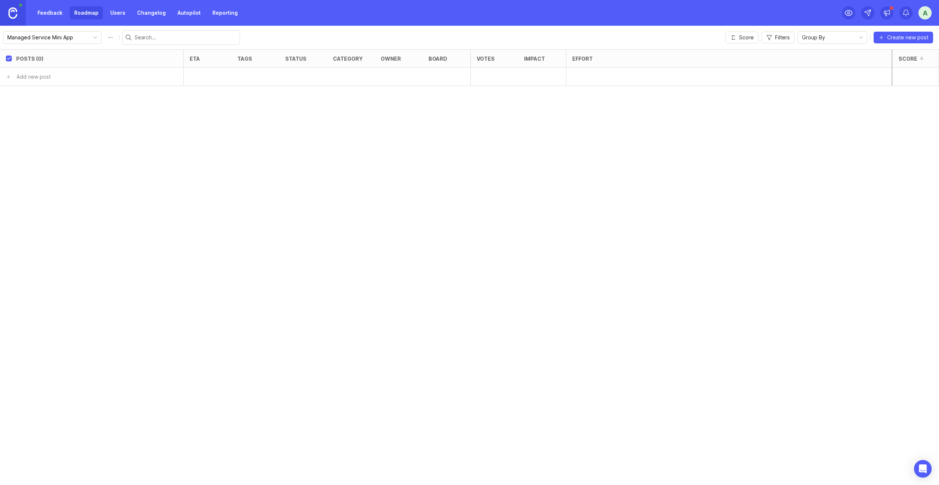
click at [91, 36] on icon "toggle icon" at bounding box center [95, 38] width 12 height 6
click at [122, 144] on div "Posts (0) eta tags status category owner board Votes Impact Effort Score Add ne…" at bounding box center [469, 266] width 939 height 435
type input "My First Roadmap"
click at [94, 40] on icon "toggle icon" at bounding box center [95, 38] width 12 height 6
click at [107, 37] on button "Roadmap options" at bounding box center [110, 38] width 12 height 12
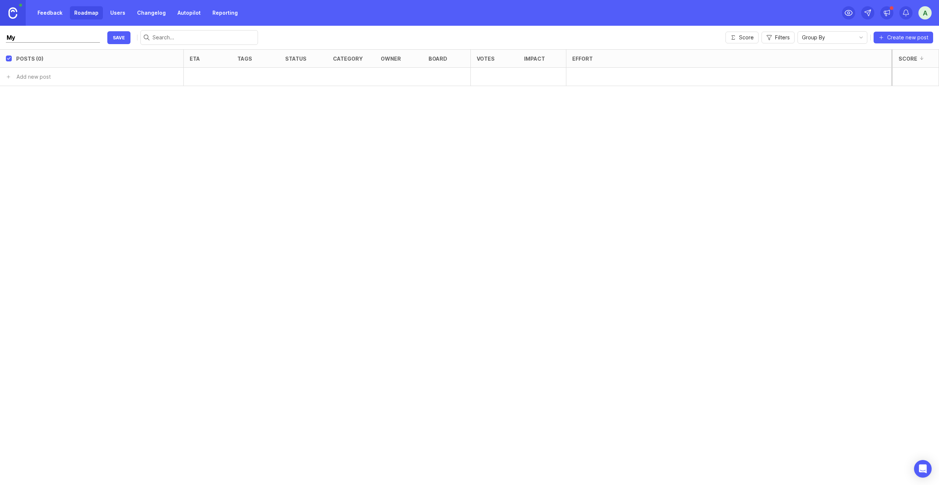
type input "M"
type input "Atlas 2.0 Managed Services Mini App"
click at [49, 12] on link "Feedback" at bounding box center [50, 12] width 34 height 13
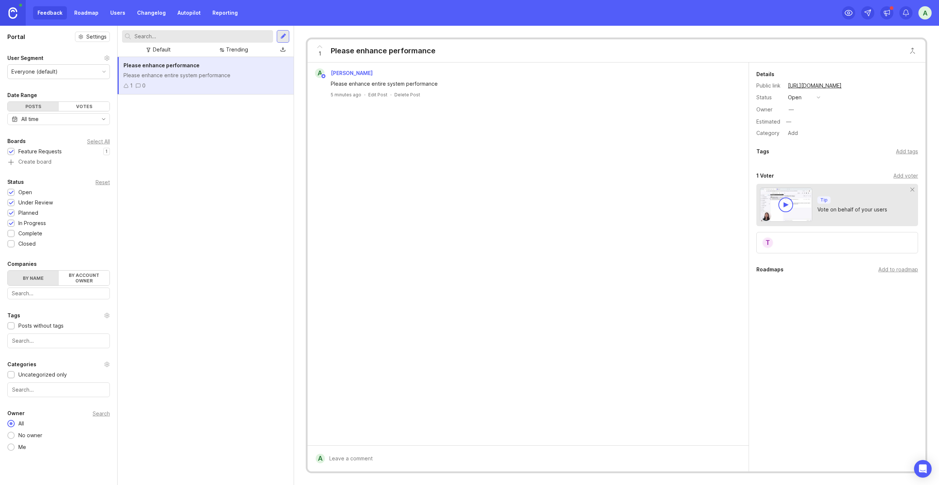
drag, startPoint x: 889, startPoint y: 268, endPoint x: 875, endPoint y: 273, distance: 14.4
click at [889, 268] on div "Add to roadmap" at bounding box center [898, 269] width 40 height 8
drag, startPoint x: 634, startPoint y: 324, endPoint x: 656, endPoint y: 322, distance: 21.4
click at [635, 324] on div "a albert chang Please enhance entire system performance 5 minutes ago · Edit Po…" at bounding box center [528, 253] width 441 height 383
click at [811, 342] on div "Details Public link https://ecvmsp.canny.io/feature-requests/p/please-enhance-p…" at bounding box center [837, 218] width 176 height 313
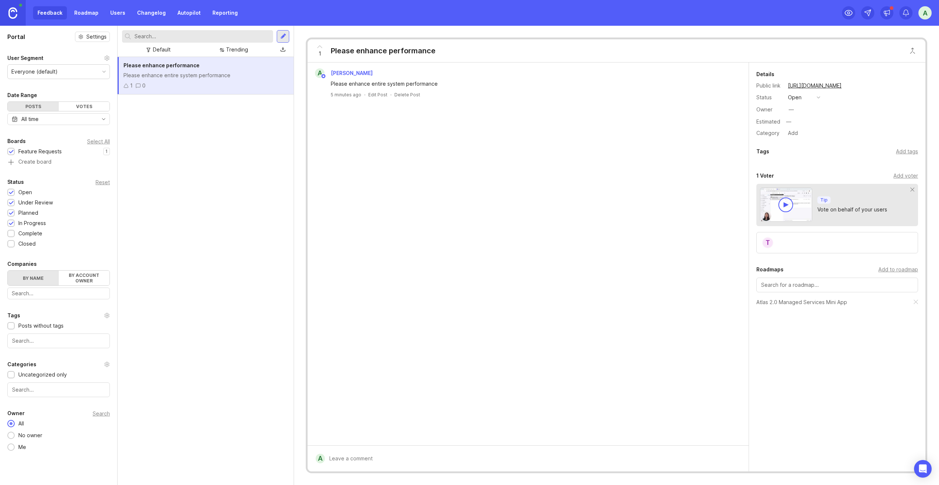
click at [663, 362] on div "a albert chang Please enhance entire system performance 5 minutes ago · Edit Po…" at bounding box center [528, 253] width 441 height 383
click at [407, 215] on div "a albert chang Please enhance entire system performance 5 minutes ago · Edit Po…" at bounding box center [528, 253] width 441 height 383
click at [233, 50] on div "Trending" at bounding box center [237, 50] width 22 height 8
click at [169, 47] on div "Default" at bounding box center [162, 50] width 18 height 8
click at [184, 169] on div "Please enhance performance Please enhance entire system performance 1 0" at bounding box center [206, 271] width 176 height 428
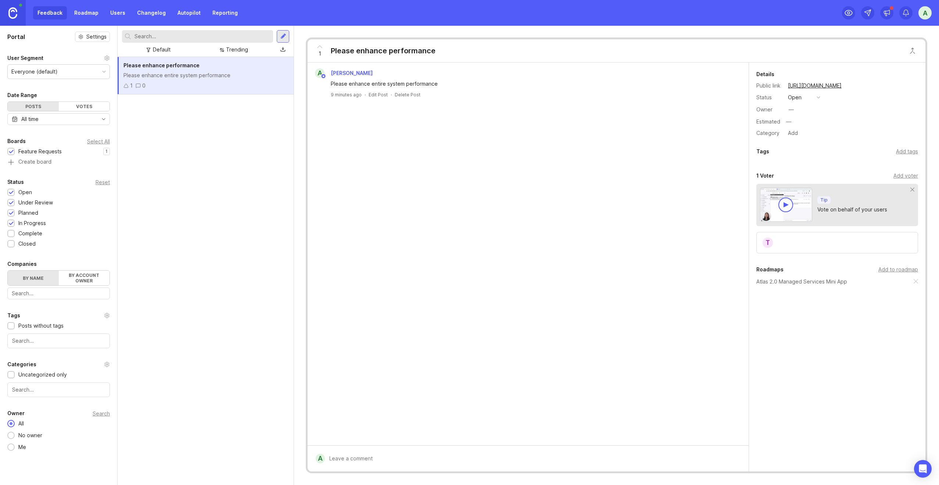
click at [177, 128] on div "Please enhance performance Please enhance entire system performance 1 0" at bounding box center [206, 271] width 176 height 428
click at [29, 235] on div "Complete" at bounding box center [30, 233] width 24 height 8
click at [26, 242] on div "Closed" at bounding box center [26, 244] width 17 height 8
click at [51, 326] on div "Posts without tags" at bounding box center [40, 326] width 45 height 8
click at [40, 375] on div "Uncategorized only" at bounding box center [42, 374] width 49 height 8
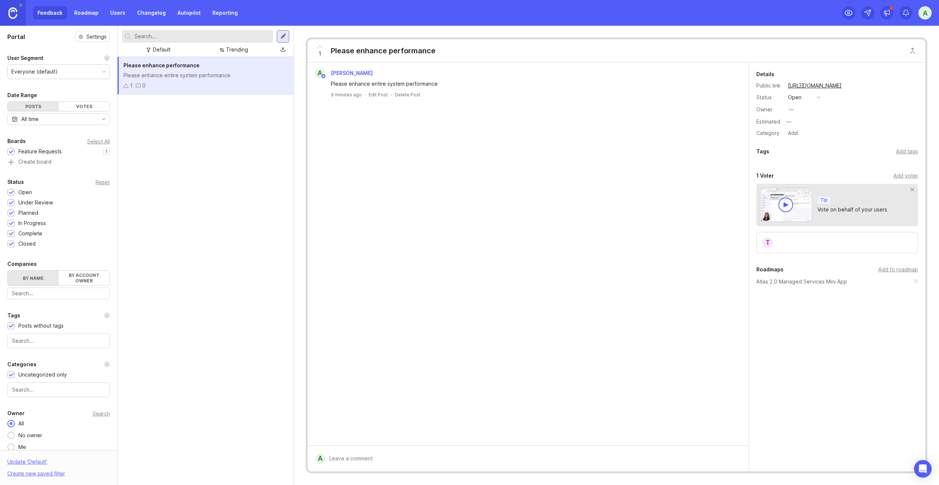
click at [226, 250] on div "Please enhance performance Please enhance entire system performance 1 0" at bounding box center [206, 271] width 176 height 428
click at [494, 213] on div "a albert chang Please enhance entire system performance 9 minutes ago · Edit Po…" at bounding box center [528, 253] width 441 height 383
click at [925, 17] on div "a" at bounding box center [924, 12] width 13 height 13
click at [888, 107] on p "Logout" at bounding box center [885, 107] width 17 height 7
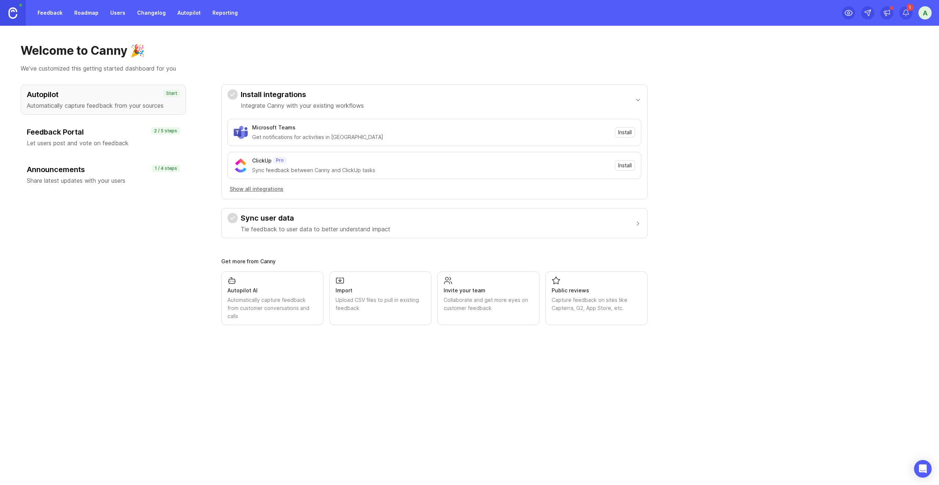
click at [51, 12] on link "Feedback" at bounding box center [50, 12] width 34 height 13
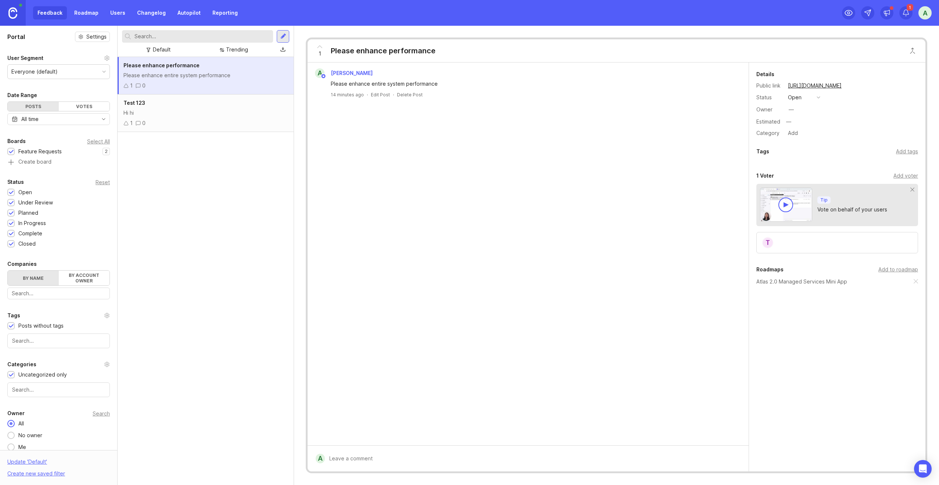
drag, startPoint x: 175, startPoint y: 110, endPoint x: 184, endPoint y: 116, distance: 11.5
click at [175, 110] on div "Hi hi" at bounding box center [205, 113] width 164 height 8
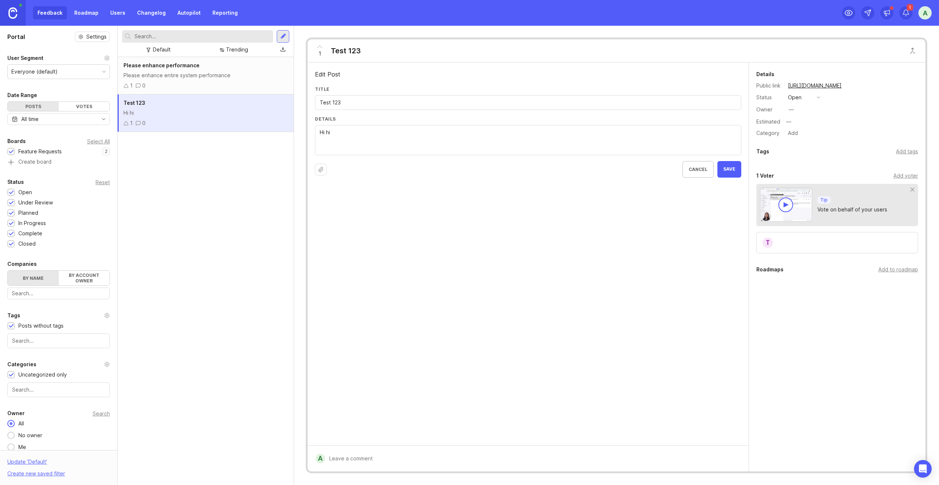
click at [363, 137] on textarea "Hi hi" at bounding box center [528, 140] width 417 height 24
type textarea "Hi hi, haha"
click at [735, 168] on span "Save" at bounding box center [729, 169] width 12 height 6
click at [897, 270] on div "Add to roadmap" at bounding box center [898, 269] width 40 height 8
click at [640, 348] on div "T [PERSON_NAME] Hi hi, haha 2 minutes ago · Edit Post · Delete Post" at bounding box center [528, 253] width 441 height 383
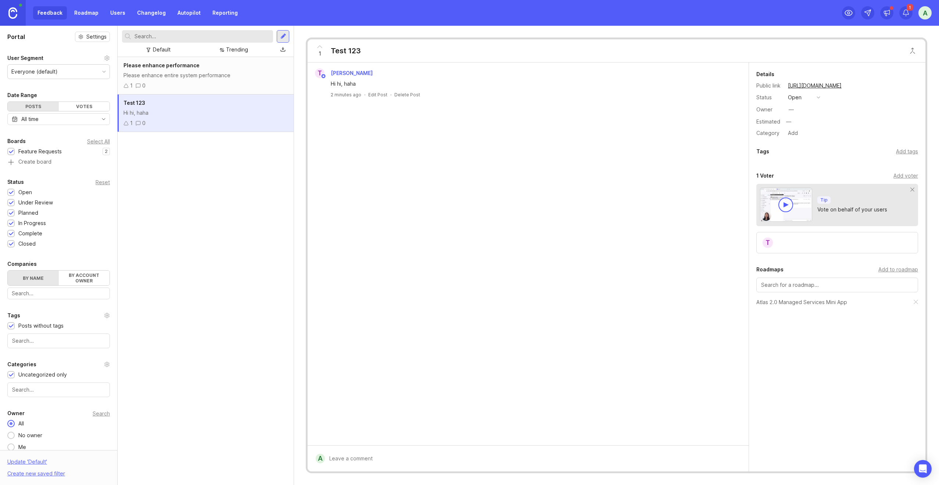
click at [201, 79] on div "Please enhance entire system performance" at bounding box center [205, 75] width 164 height 8
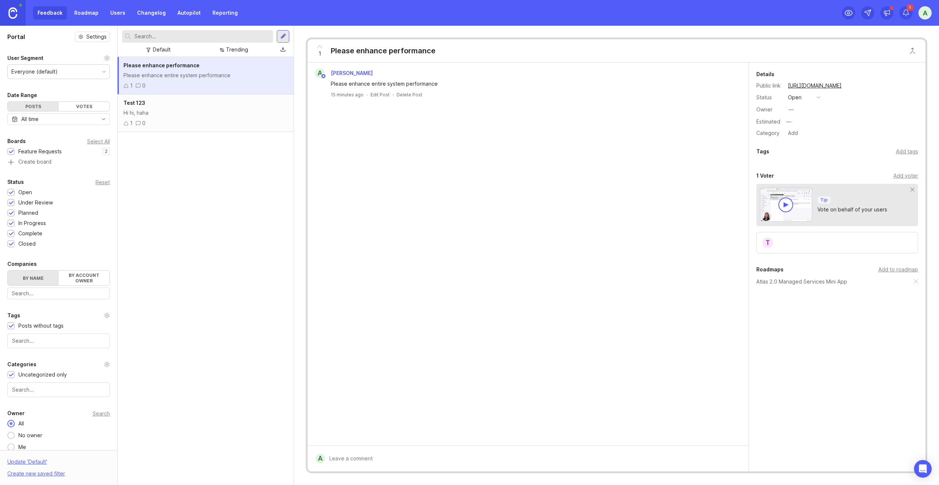
click at [206, 123] on div "1 0" at bounding box center [205, 123] width 164 height 8
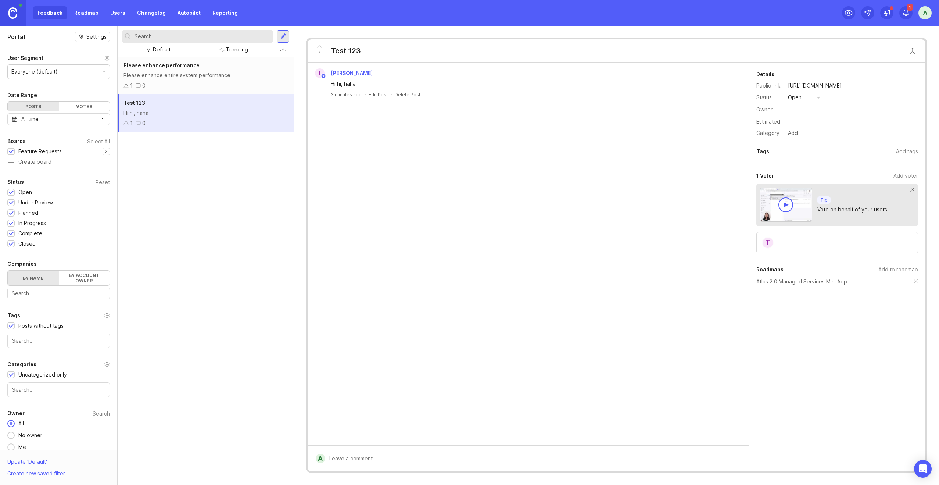
click at [211, 86] on div "1 0" at bounding box center [205, 86] width 164 height 8
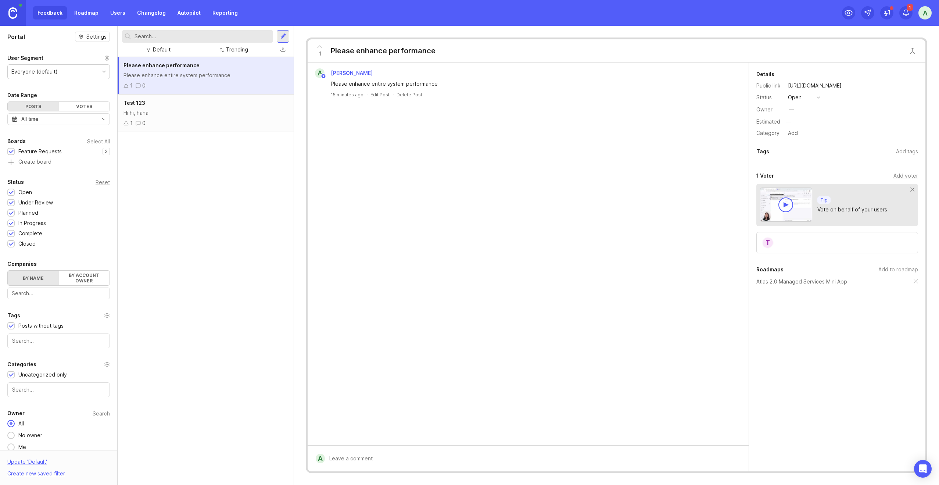
click at [206, 116] on div "Hi hi, haha" at bounding box center [205, 113] width 164 height 8
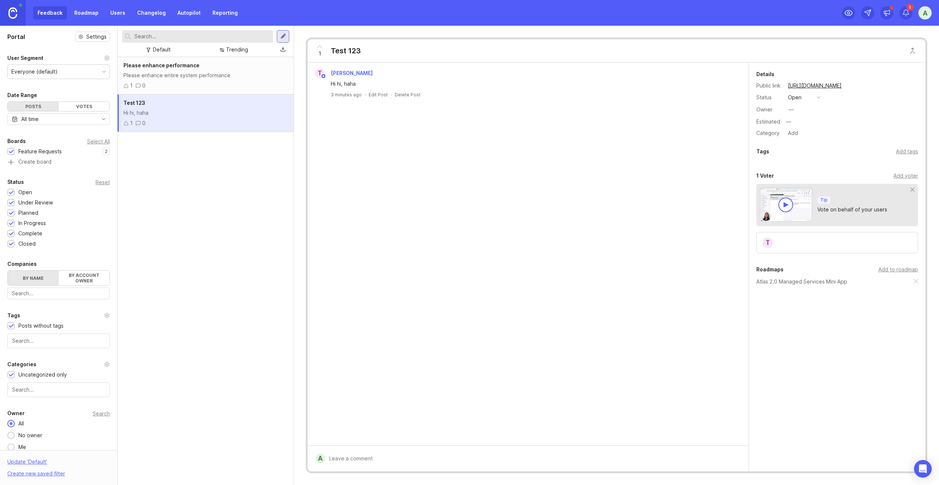
click at [204, 85] on div "1 0" at bounding box center [205, 86] width 164 height 8
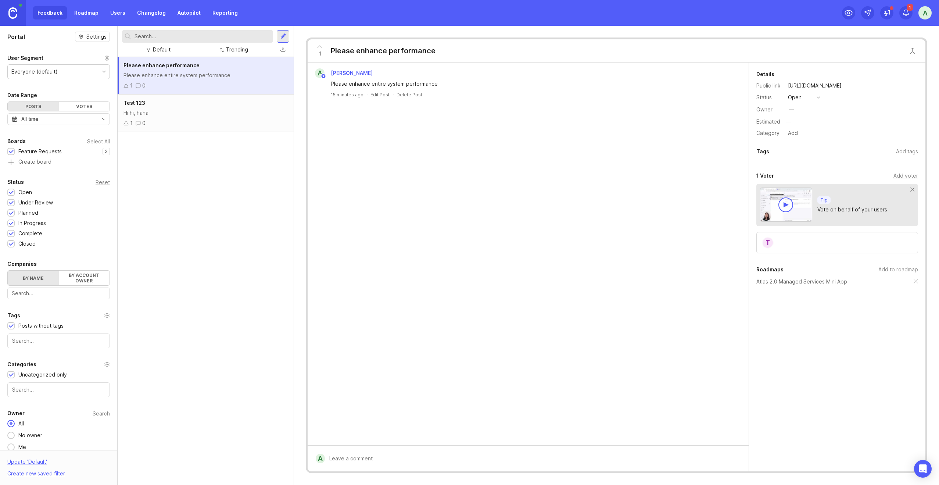
click at [205, 104] on div "Test 123" at bounding box center [205, 103] width 164 height 8
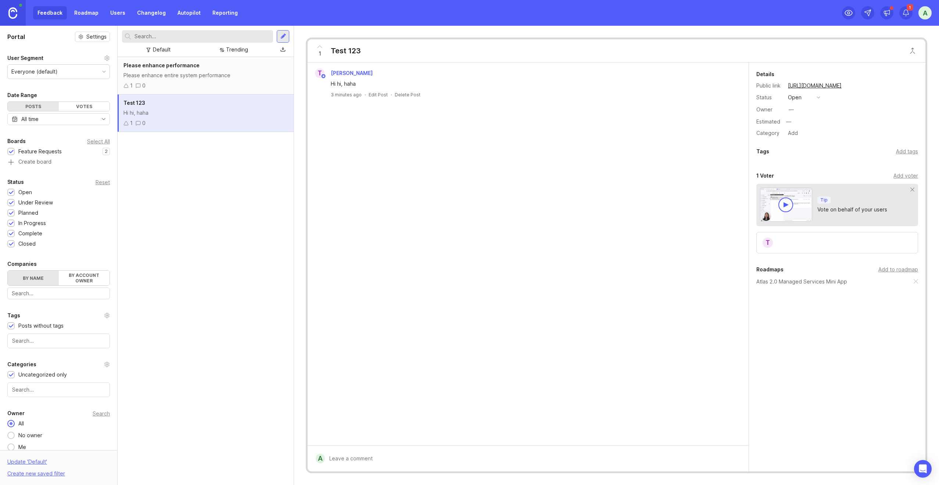
click at [82, 14] on link "Roadmap" at bounding box center [86, 12] width 33 height 13
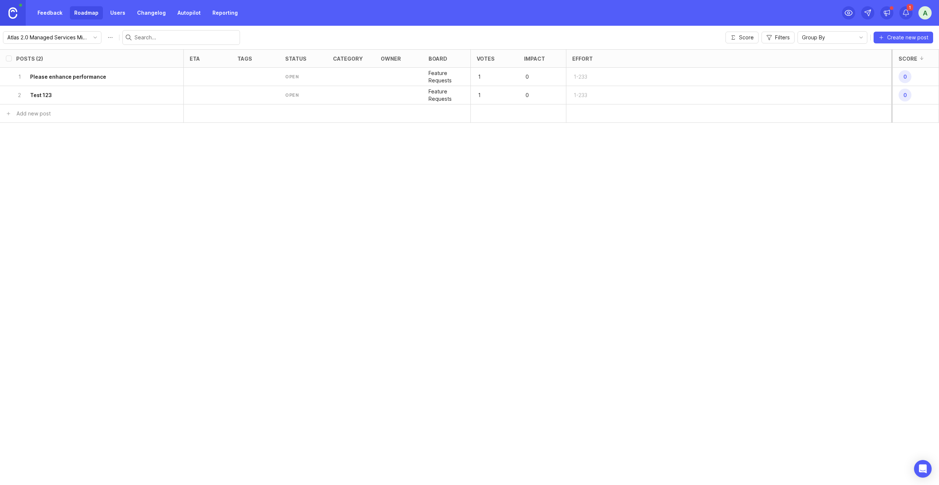
click at [8, 78] on input "select post" at bounding box center [9, 77] width 6 height 6
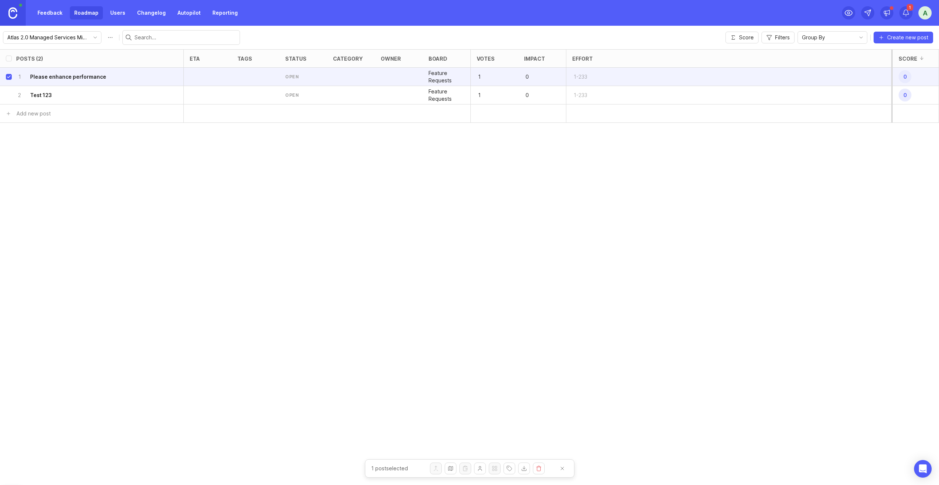
click at [8, 78] on input "select post" at bounding box center [9, 77] width 6 height 6
checkbox input "false"
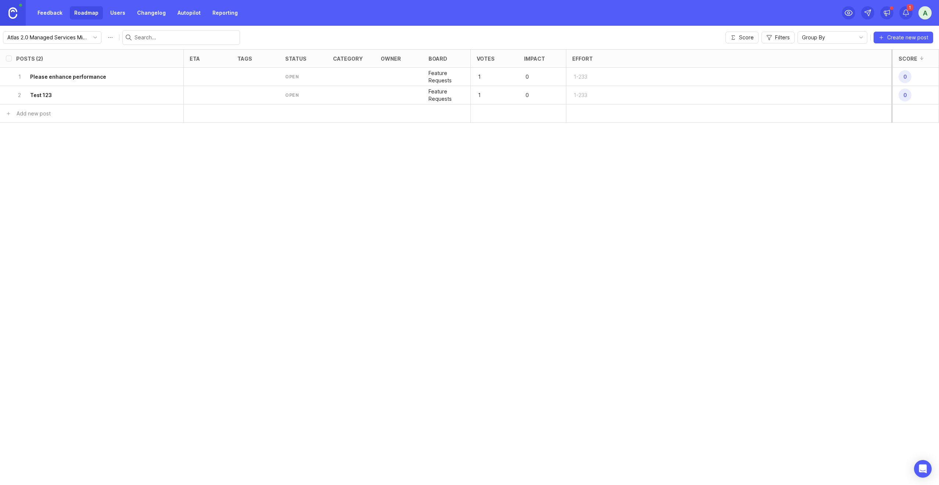
click at [8, 96] on input "select post" at bounding box center [9, 95] width 6 height 6
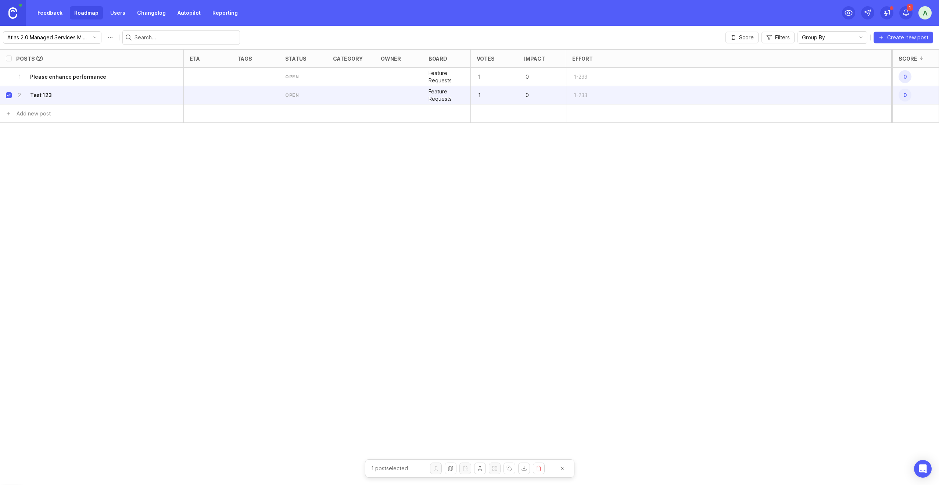
click at [8, 96] on input "select post" at bounding box center [9, 95] width 6 height 6
checkbox input "false"
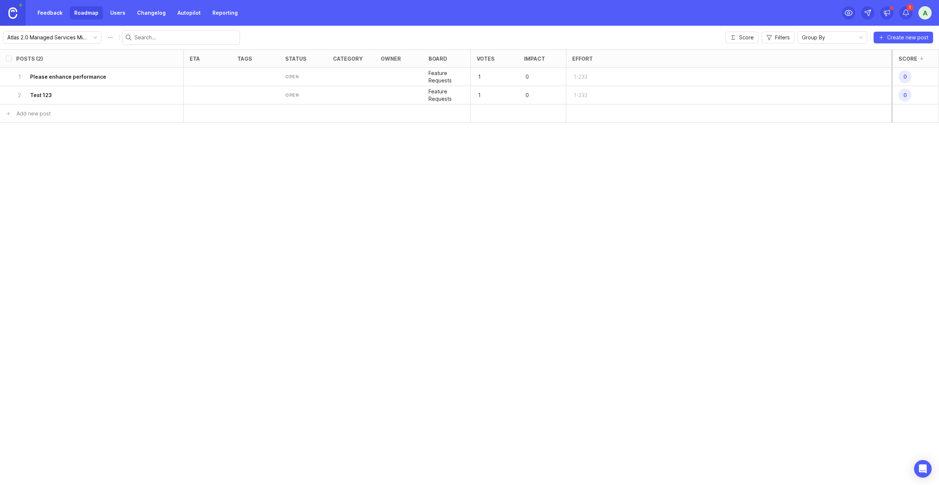
drag, startPoint x: 650, startPoint y: 165, endPoint x: 646, endPoint y: 162, distance: 5.5
click at [650, 165] on div "Posts (2) eta tags status category owner board Votes Impact Effort Score 1 Plea…" at bounding box center [469, 266] width 939 height 435
click at [458, 156] on div "Posts (2) eta tags status category owner board Votes Impact Effort Score 1 Plea…" at bounding box center [469, 266] width 939 height 435
click at [507, 278] on div "Posts (2) eta tags status category owner board Votes Impact Effort Score 1 Plea…" at bounding box center [469, 266] width 939 height 435
click at [390, 73] on div at bounding box center [399, 77] width 48 height 18
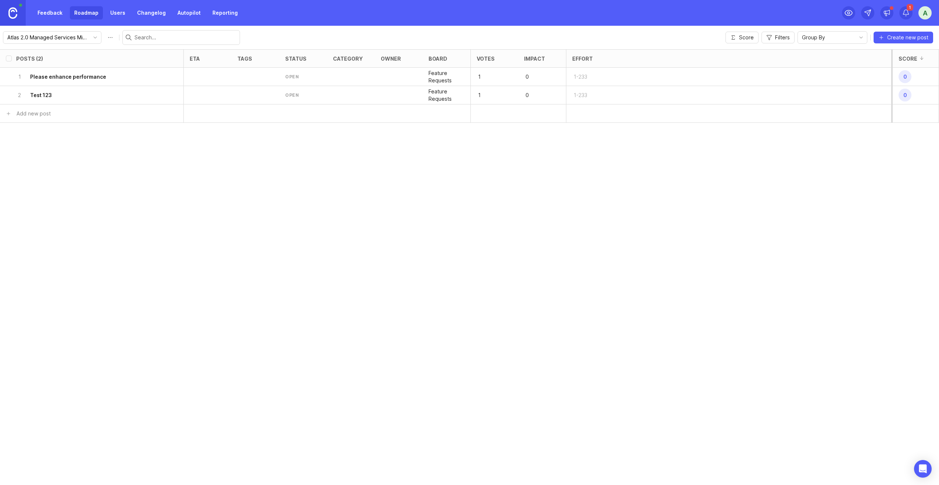
click at [393, 80] on div at bounding box center [399, 77] width 48 height 18
click at [390, 58] on div "owner" at bounding box center [391, 59] width 20 height 6
click at [6, 77] on input "select post" at bounding box center [9, 77] width 6 height 6
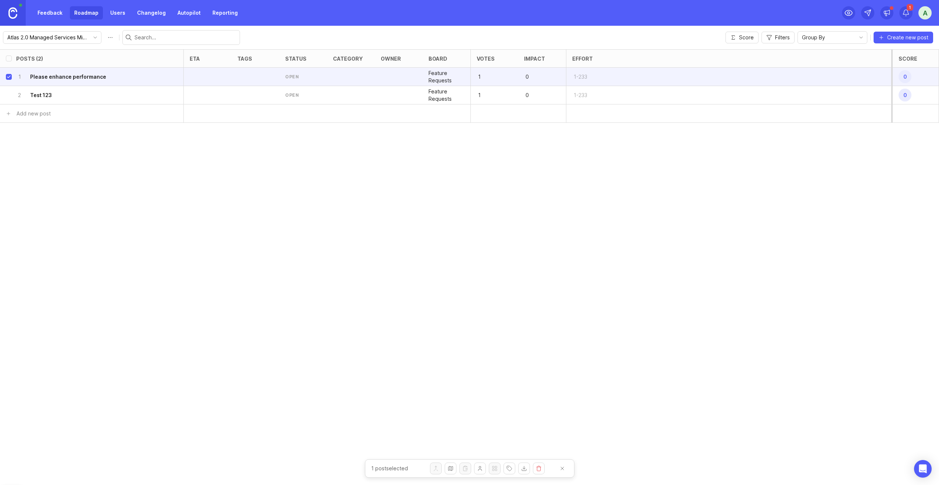
click at [385, 75] on div at bounding box center [399, 77] width 48 height 18
click at [371, 167] on div "Posts (2) eta tags status category owner board Votes Impact Effort Score 1 Plea…" at bounding box center [469, 266] width 939 height 435
click at [9, 79] on input "select post" at bounding box center [9, 77] width 6 height 6
checkbox input "false"
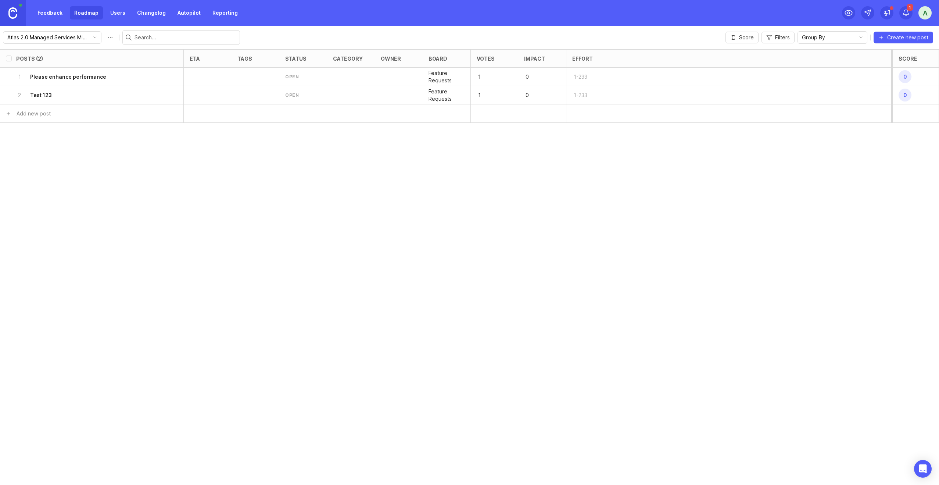
click at [11, 96] on input "select post" at bounding box center [9, 95] width 6 height 6
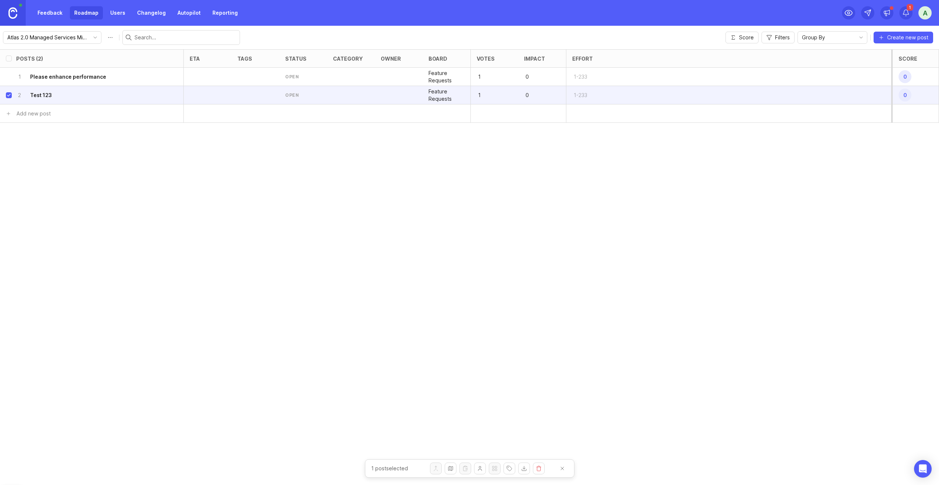
click at [9, 96] on input "select post" at bounding box center [9, 95] width 6 height 6
checkbox input "false"
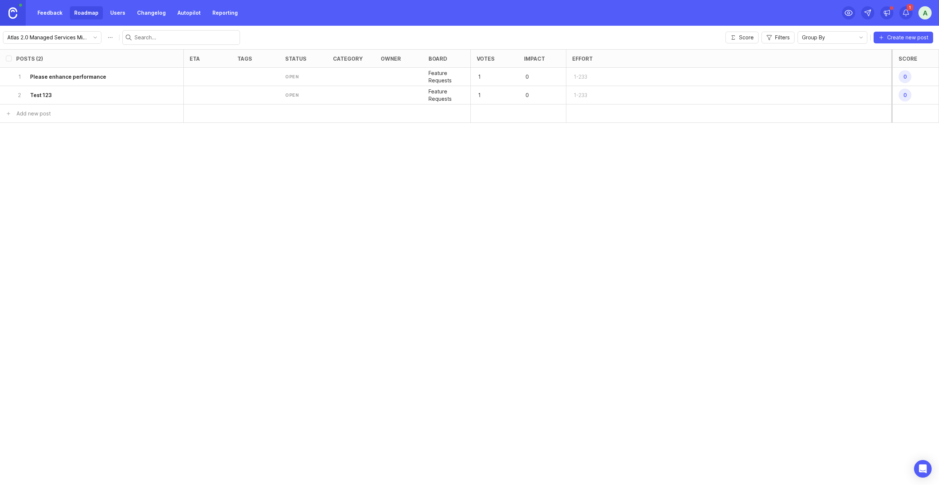
drag, startPoint x: 228, startPoint y: 95, endPoint x: 238, endPoint y: 96, distance: 9.9
click at [228, 95] on div at bounding box center [208, 95] width 48 height 18
click at [287, 98] on div "open" at bounding box center [292, 95] width 14 height 6
click at [308, 96] on div "open" at bounding box center [303, 95] width 48 height 18
click at [288, 94] on div "open" at bounding box center [292, 95] width 14 height 6
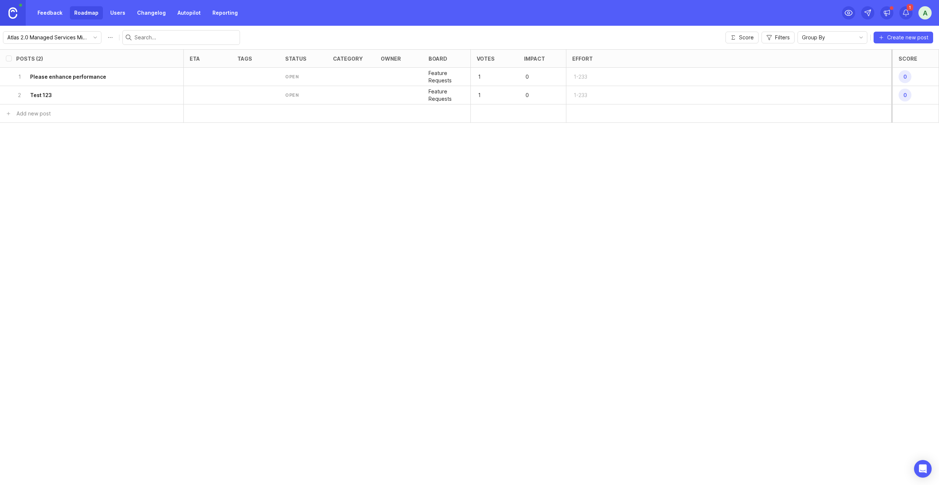
click at [297, 93] on div "open" at bounding box center [292, 95] width 14 height 6
click at [315, 94] on div "open" at bounding box center [303, 95] width 48 height 18
click at [741, 149] on div "Posts (2) eta tags status category owner board Votes Impact Effort Score 1 Plea…" at bounding box center [469, 266] width 939 height 435
click at [856, 37] on icon "toggle icon" at bounding box center [861, 38] width 12 height 6
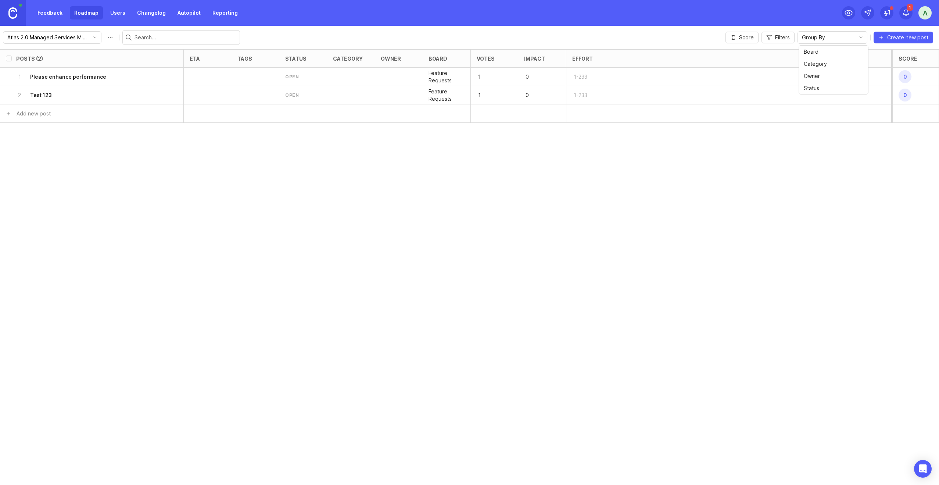
click at [820, 179] on div "Posts (2) eta tags status category owner board Votes Impact Effort Score 1 Plea…" at bounding box center [469, 266] width 939 height 435
click at [639, 195] on div "Posts (2) eta tags status category owner board Votes Impact Effort Score 1 Plea…" at bounding box center [469, 266] width 939 height 435
click at [436, 73] on p "Feature Requests" at bounding box center [446, 76] width 36 height 15
click at [678, 35] on div "Atlas 2.0 Managed Services Mini App Score Filters Group By Create new post" at bounding box center [469, 38] width 939 height 24
click at [893, 13] on div at bounding box center [886, 12] width 13 height 13
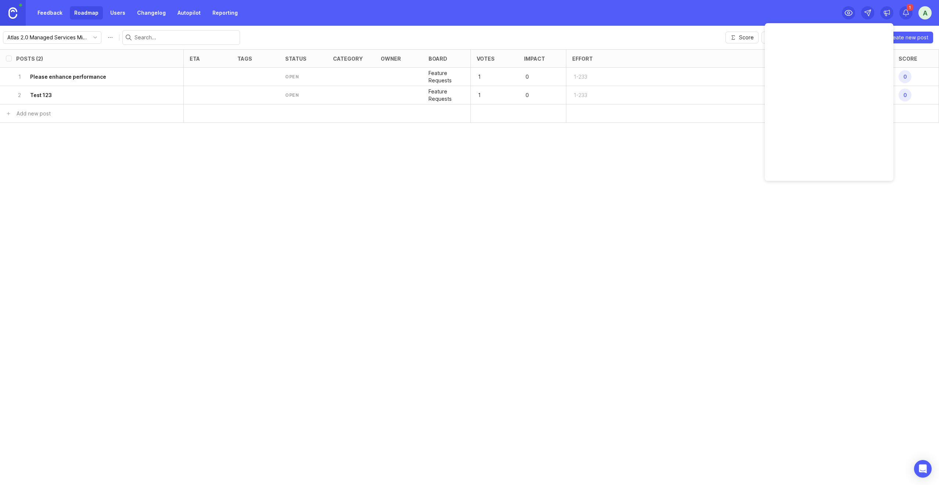
click at [888, 12] on icon at bounding box center [886, 12] width 7 height 7
click at [903, 12] on icon at bounding box center [905, 12] width 7 height 7
click at [801, 12] on div "Feedback Roadmap Users Changelog Autopilot Reporting 1 a" at bounding box center [469, 13] width 939 height 26
click at [816, 13] on div "Feedback Roadmap Users Changelog Autopilot Reporting a" at bounding box center [469, 13] width 939 height 26
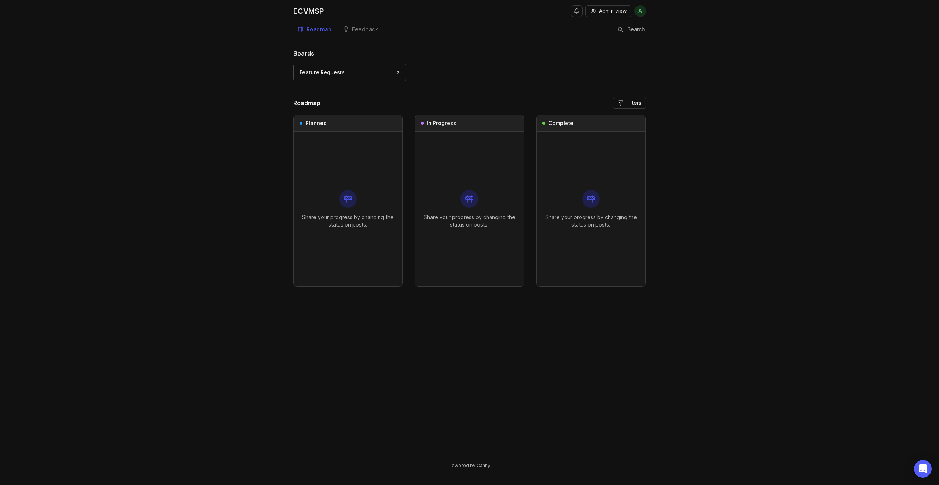
click at [359, 29] on div "Feedback" at bounding box center [365, 29] width 26 height 5
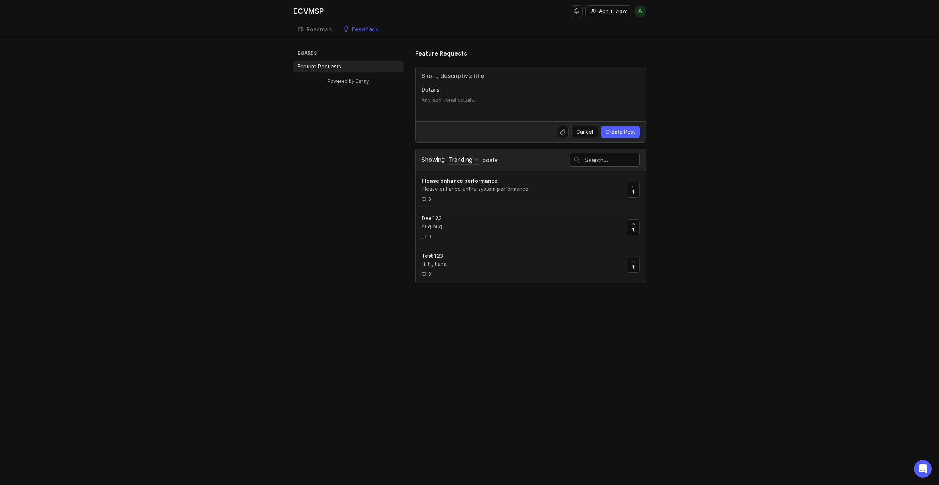
click at [317, 33] on link "Roadmap" at bounding box center [314, 29] width 43 height 15
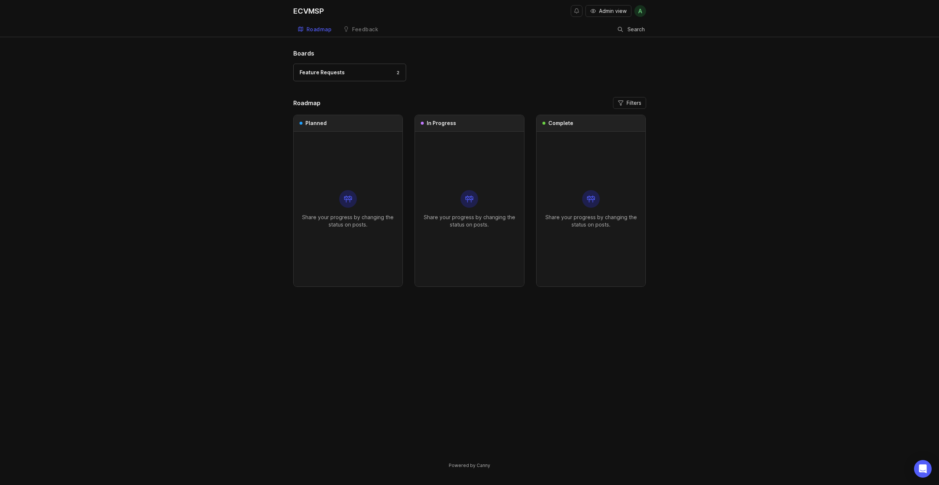
click at [461, 98] on header "Roadmap Filters" at bounding box center [469, 103] width 353 height 12
click at [250, 116] on div "Boards Feature Requests 2 Roadmap Filters Planned Share your progress by changi…" at bounding box center [469, 265] width 939 height 432
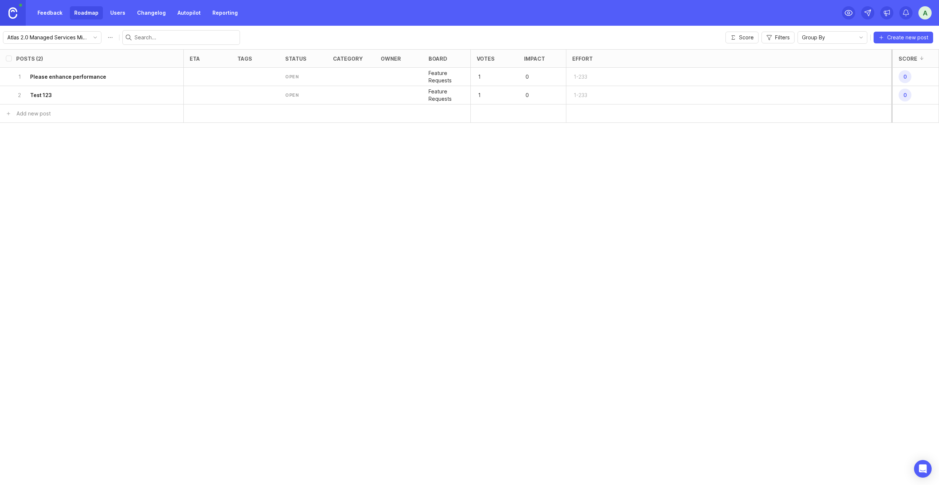
drag, startPoint x: 50, startPoint y: 17, endPoint x: 58, endPoint y: 17, distance: 8.1
click at [50, 17] on link "Feedback" at bounding box center [50, 12] width 34 height 13
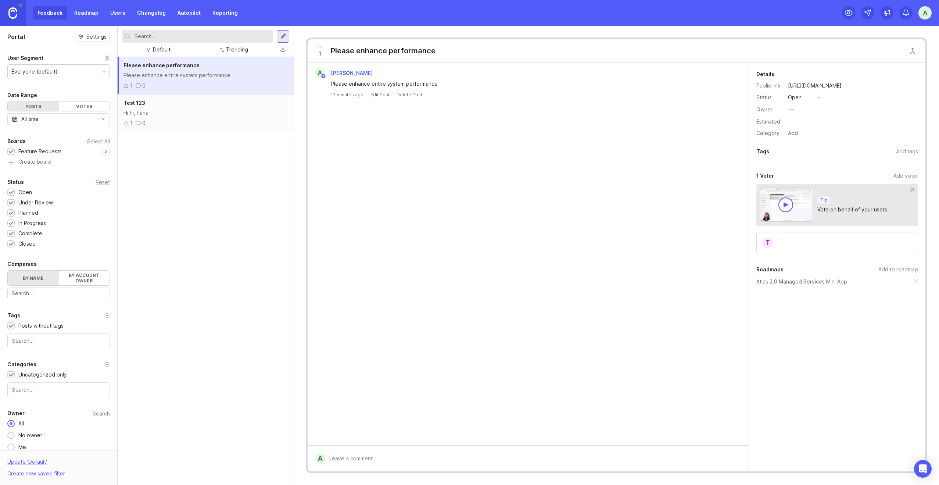
click at [14, 12] on img at bounding box center [12, 12] width 9 height 11
